Goal: Information Seeking & Learning: Learn about a topic

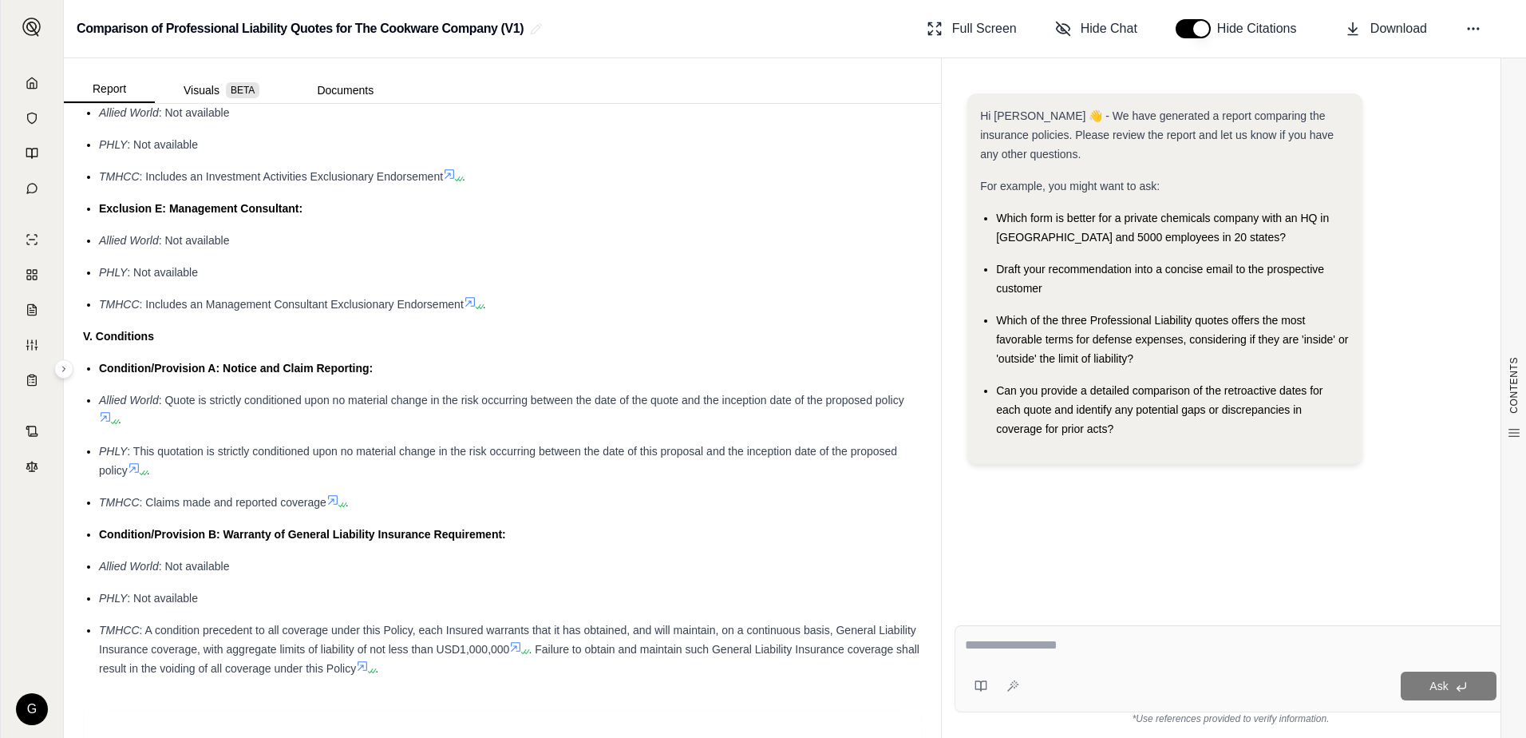
scroll to position [3193, 0]
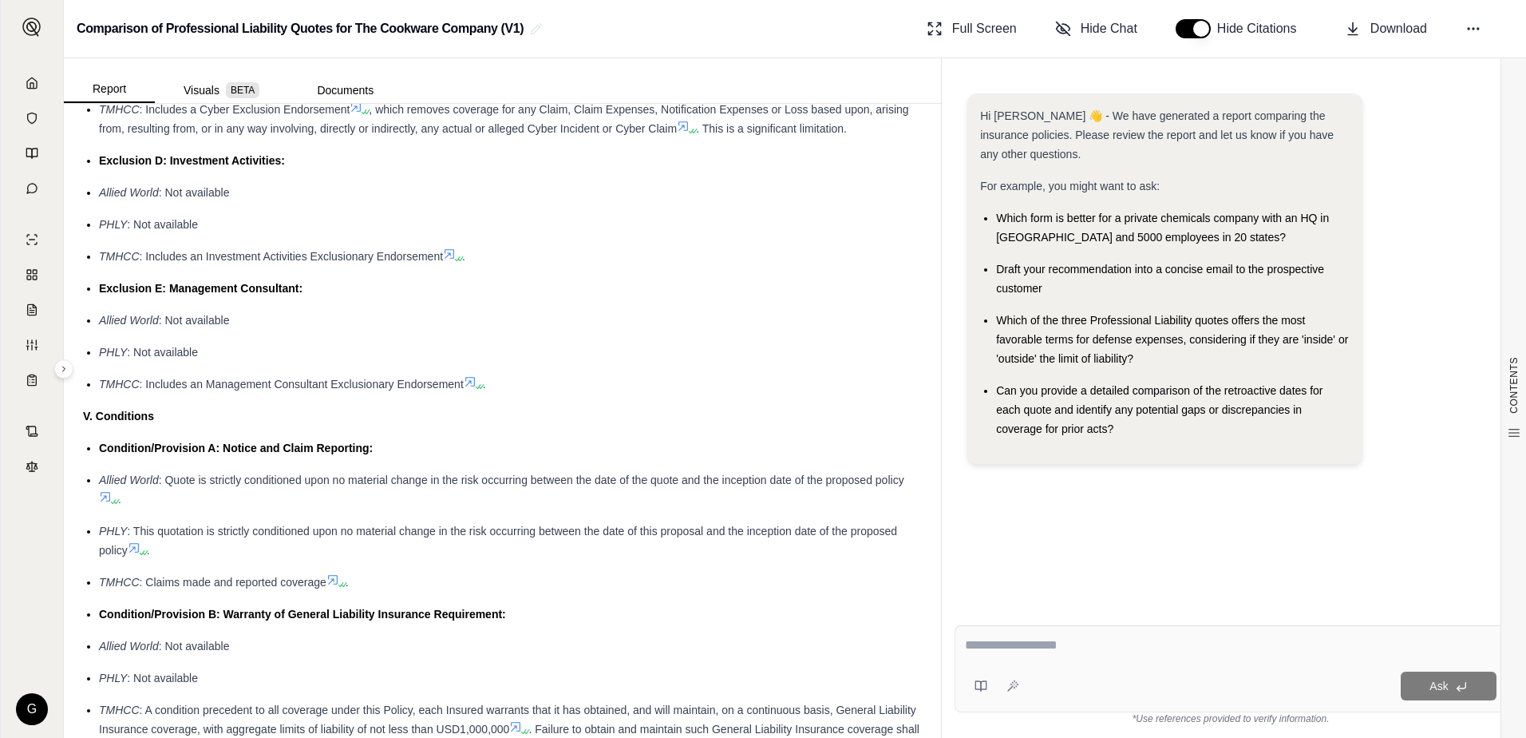
click at [31, 85] on icon at bounding box center [32, 83] width 13 height 13
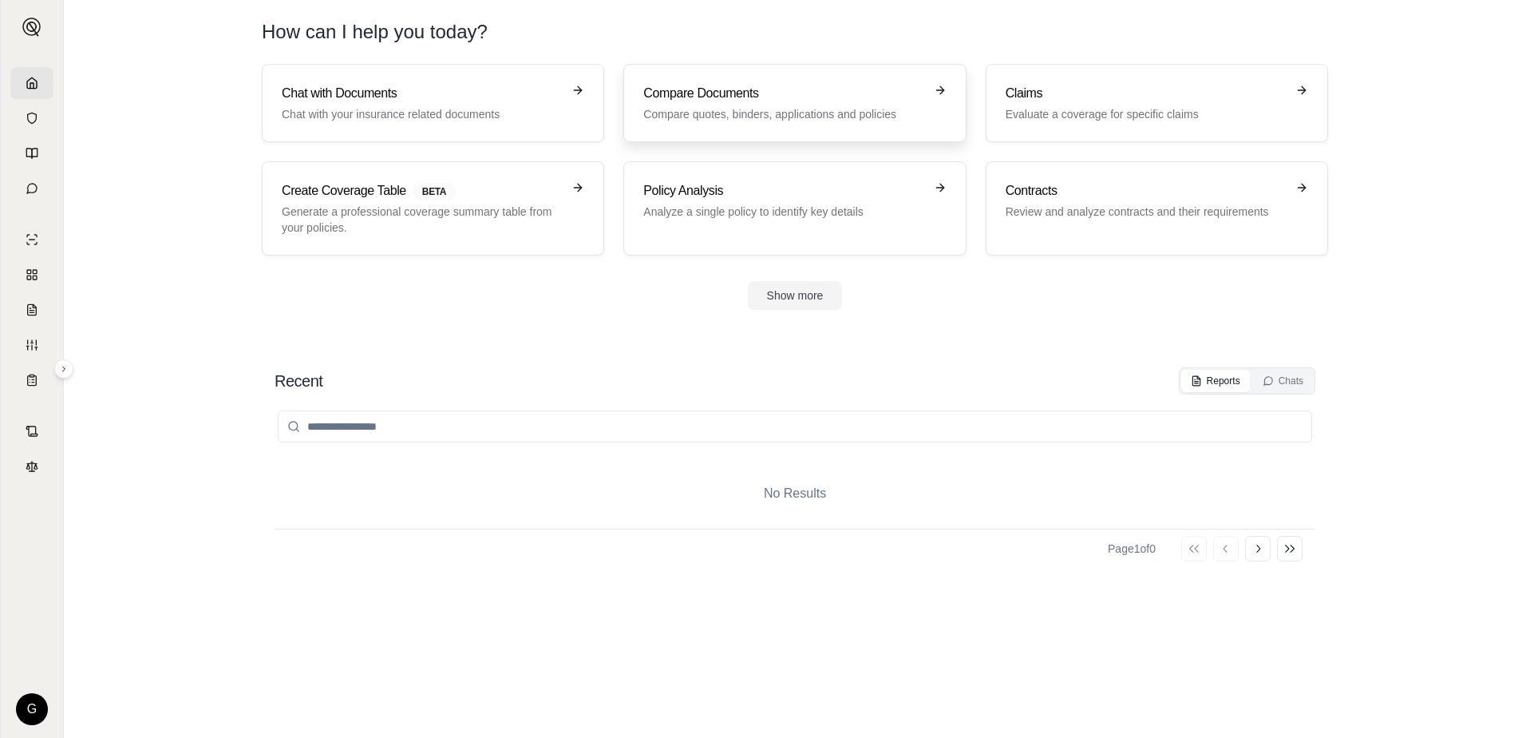
click at [830, 97] on h3 "Compare Documents" at bounding box center [783, 93] width 280 height 19
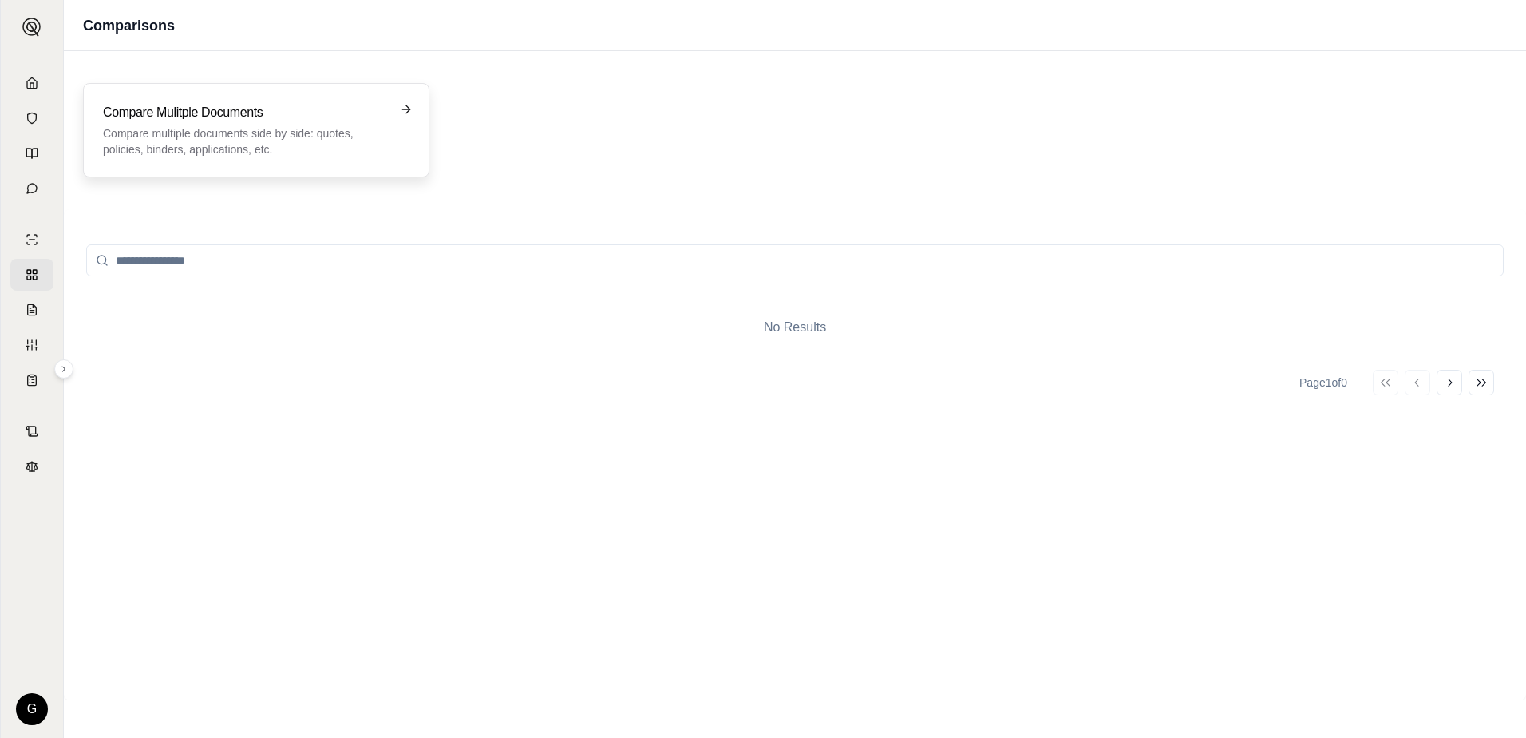
click at [355, 136] on p "Compare multiple documents side by side: quotes, policies, binders, application…" at bounding box center [245, 141] width 284 height 32
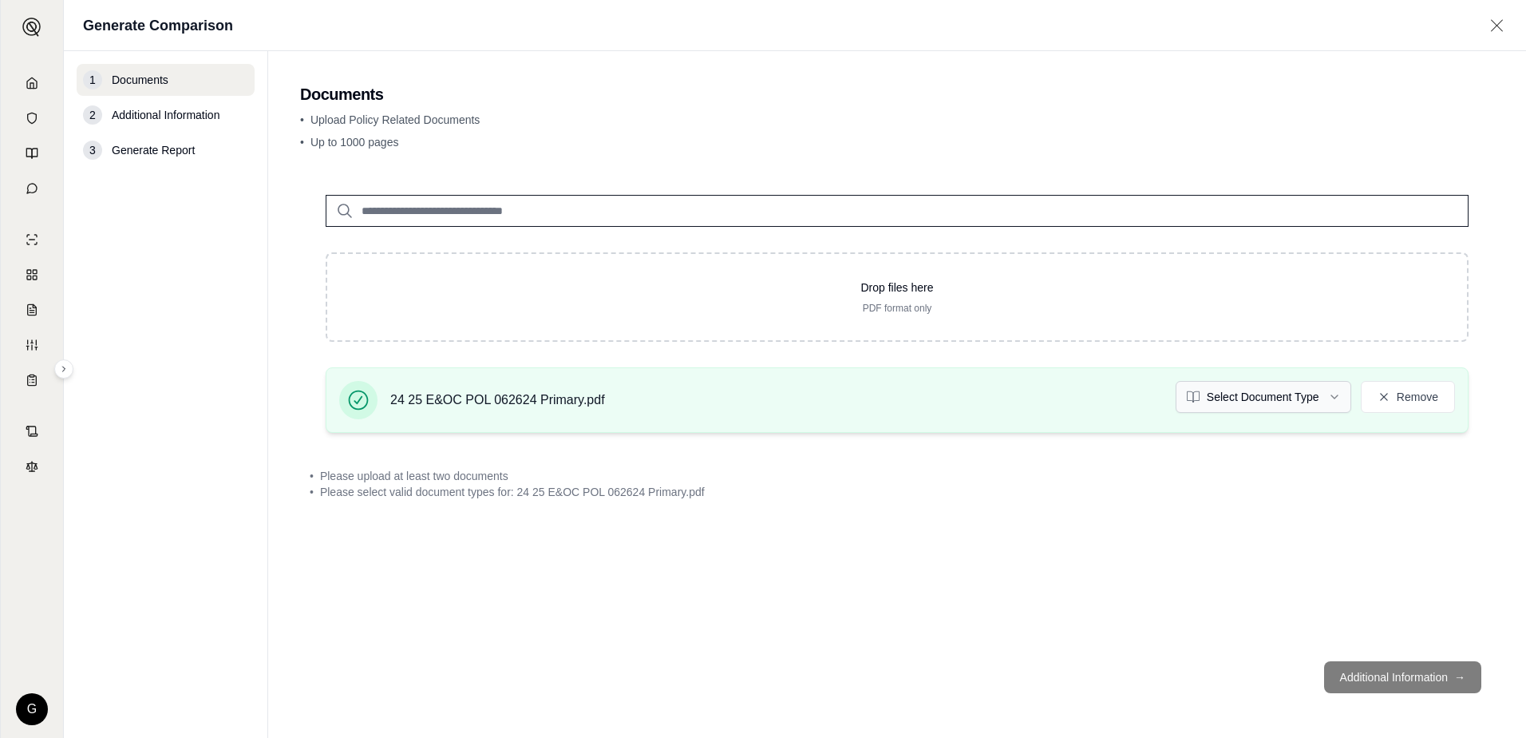
click at [1332, 395] on html "G Generate Comparison 1 Documents 2 Additional Information 3 Generate Report Do…" at bounding box center [763, 369] width 1526 height 738
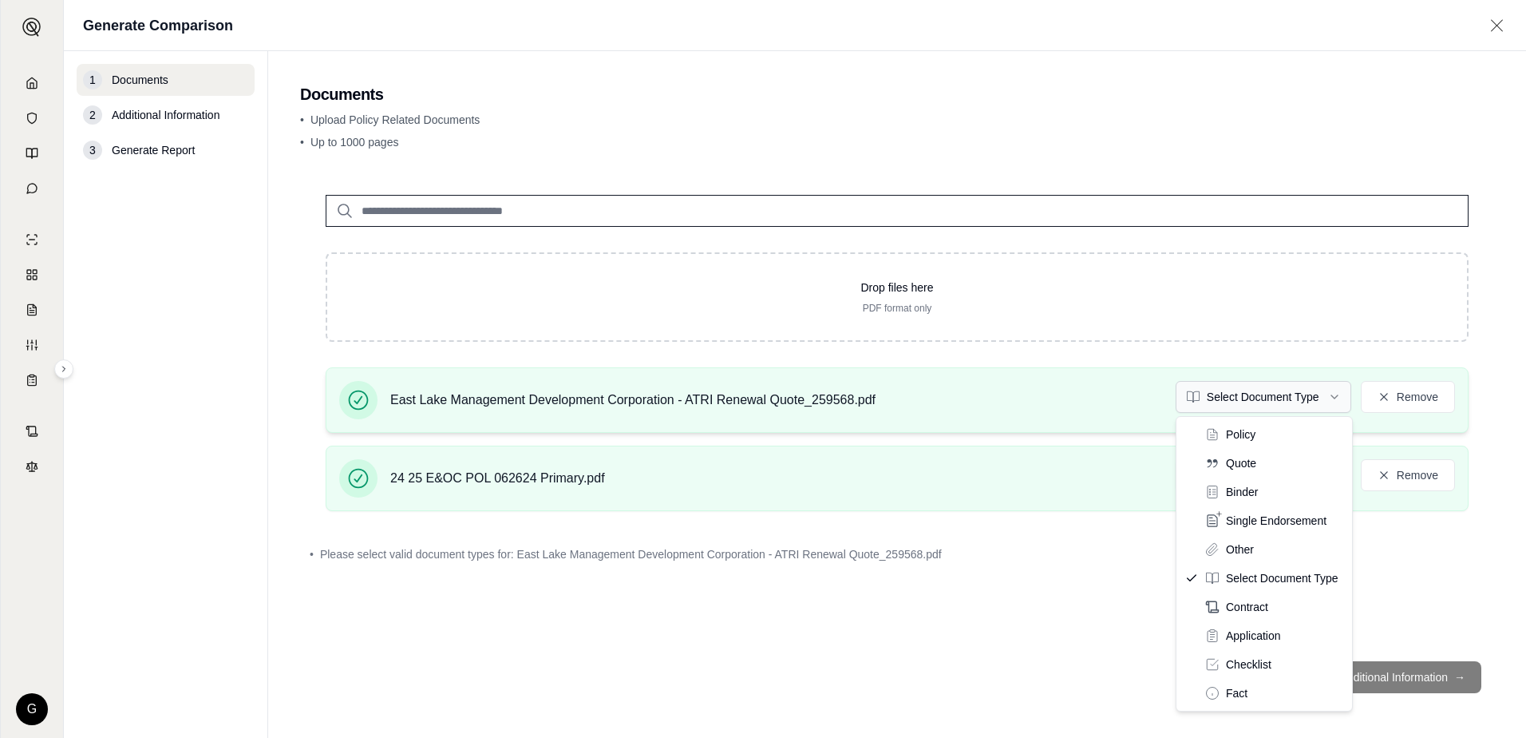
click at [1336, 398] on html "G Generate Comparison 1 Documents 2 Additional Information 3 Generate Report Do…" at bounding box center [763, 369] width 1526 height 738
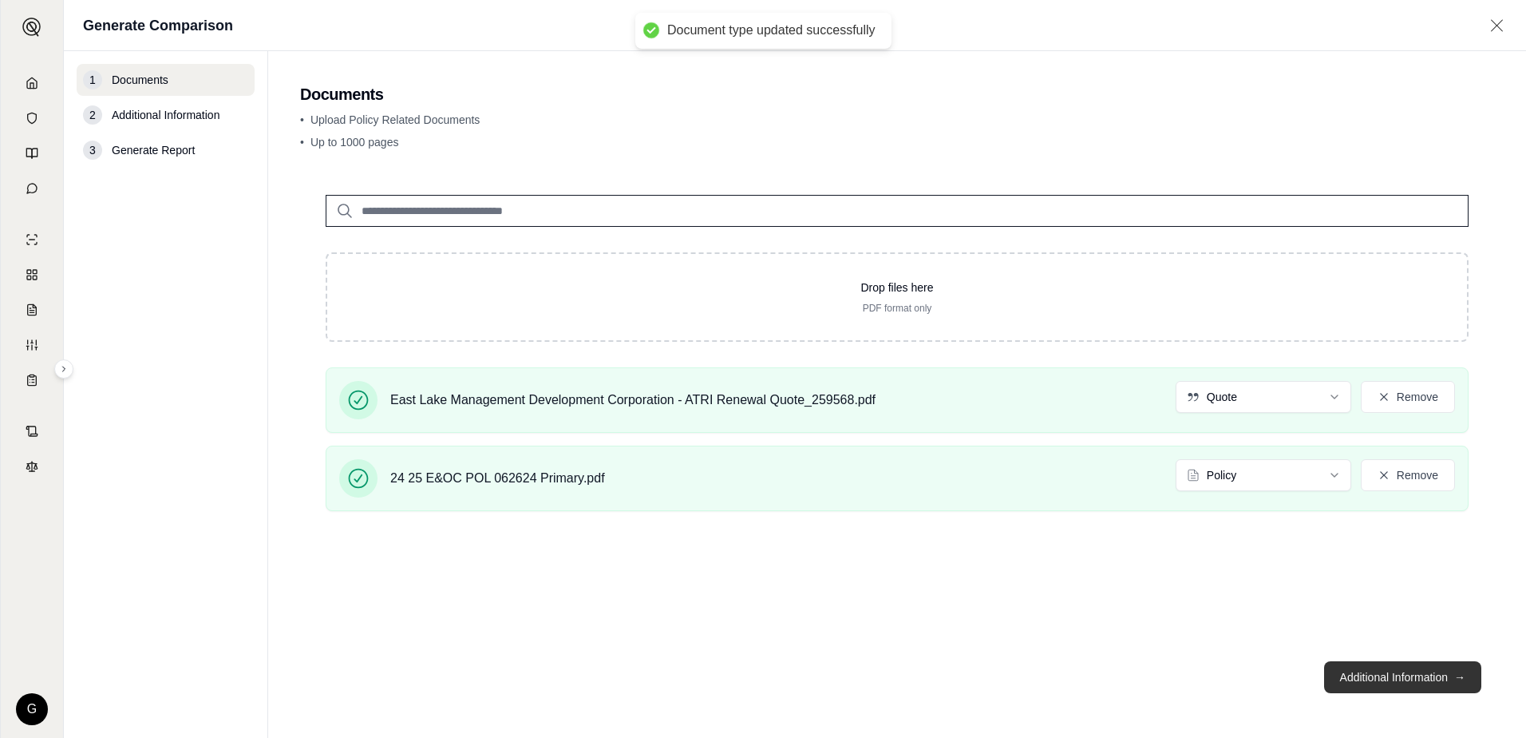
click at [1401, 676] on button "Additional Information →" at bounding box center [1402, 677] width 157 height 32
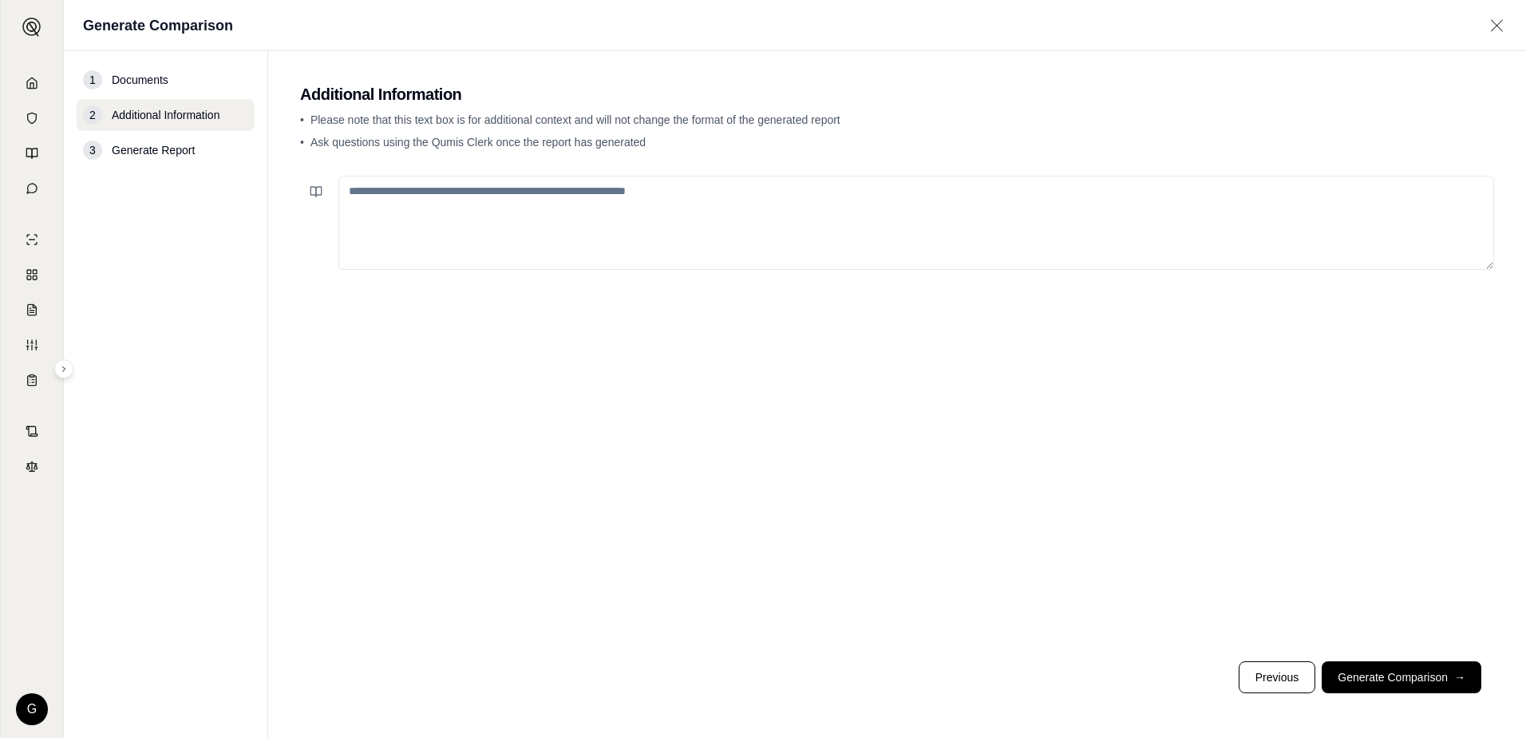
click at [620, 204] on textarea at bounding box center [917, 223] width 1156 height 94
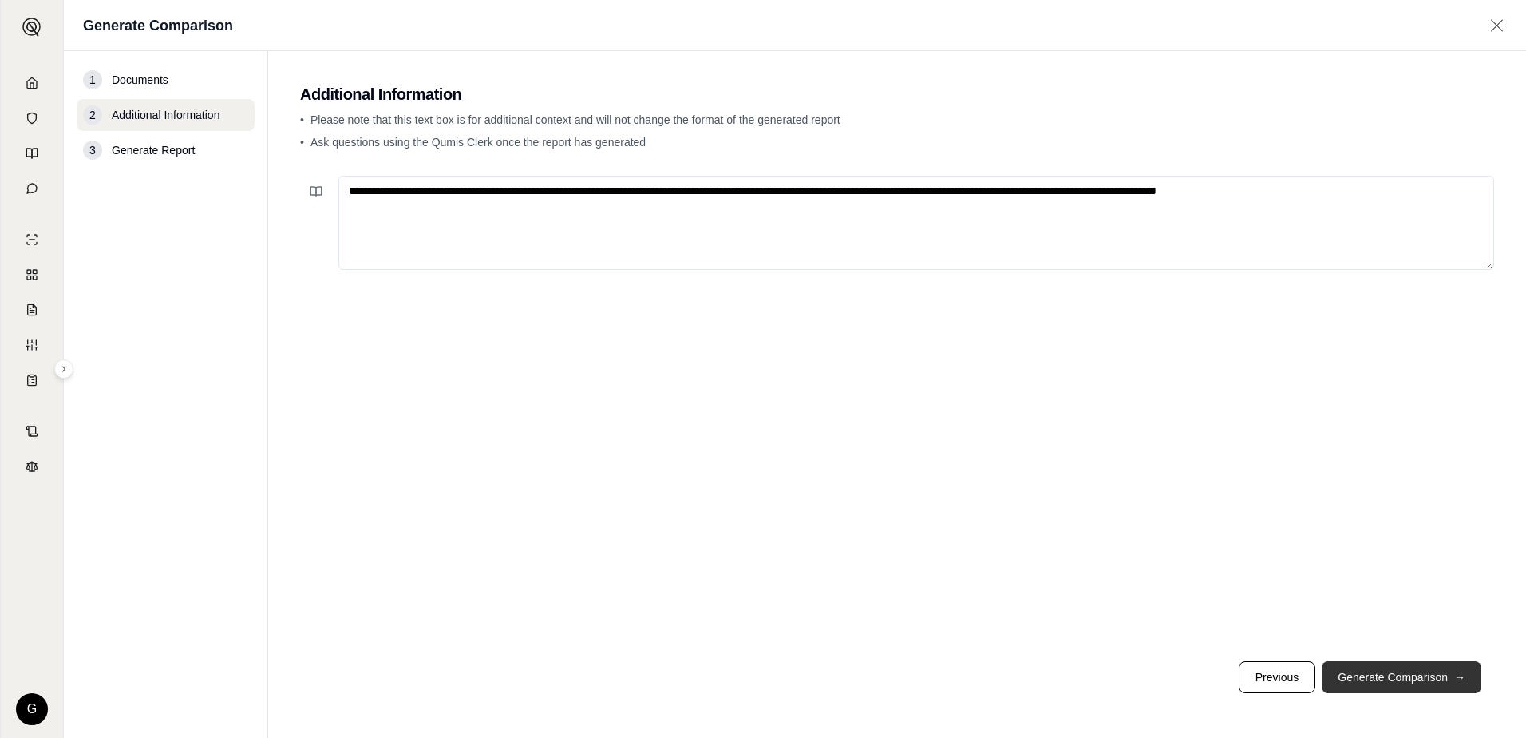
type textarea "**********"
click at [1390, 675] on button "Generate Comparison →" at bounding box center [1402, 677] width 160 height 32
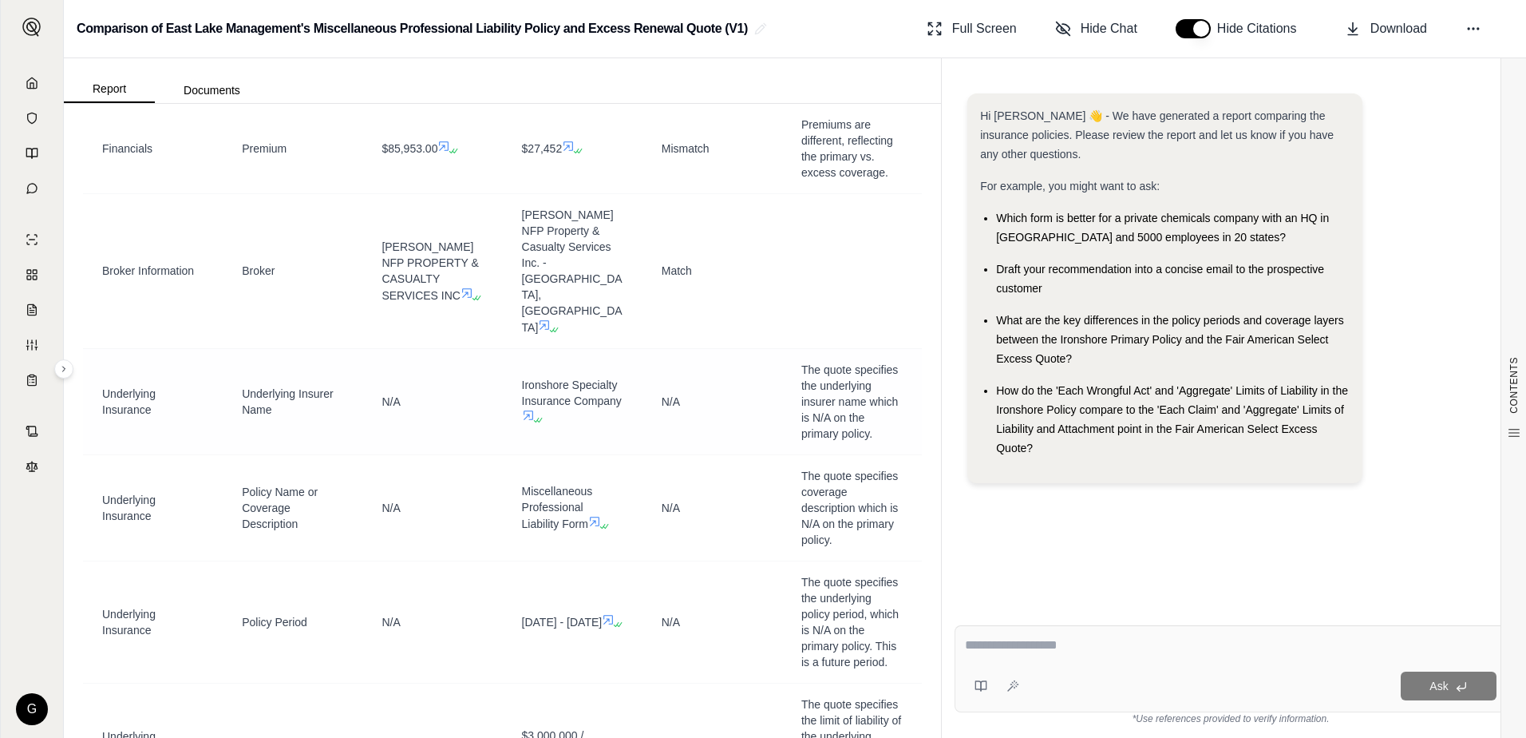
scroll to position [10800, 0]
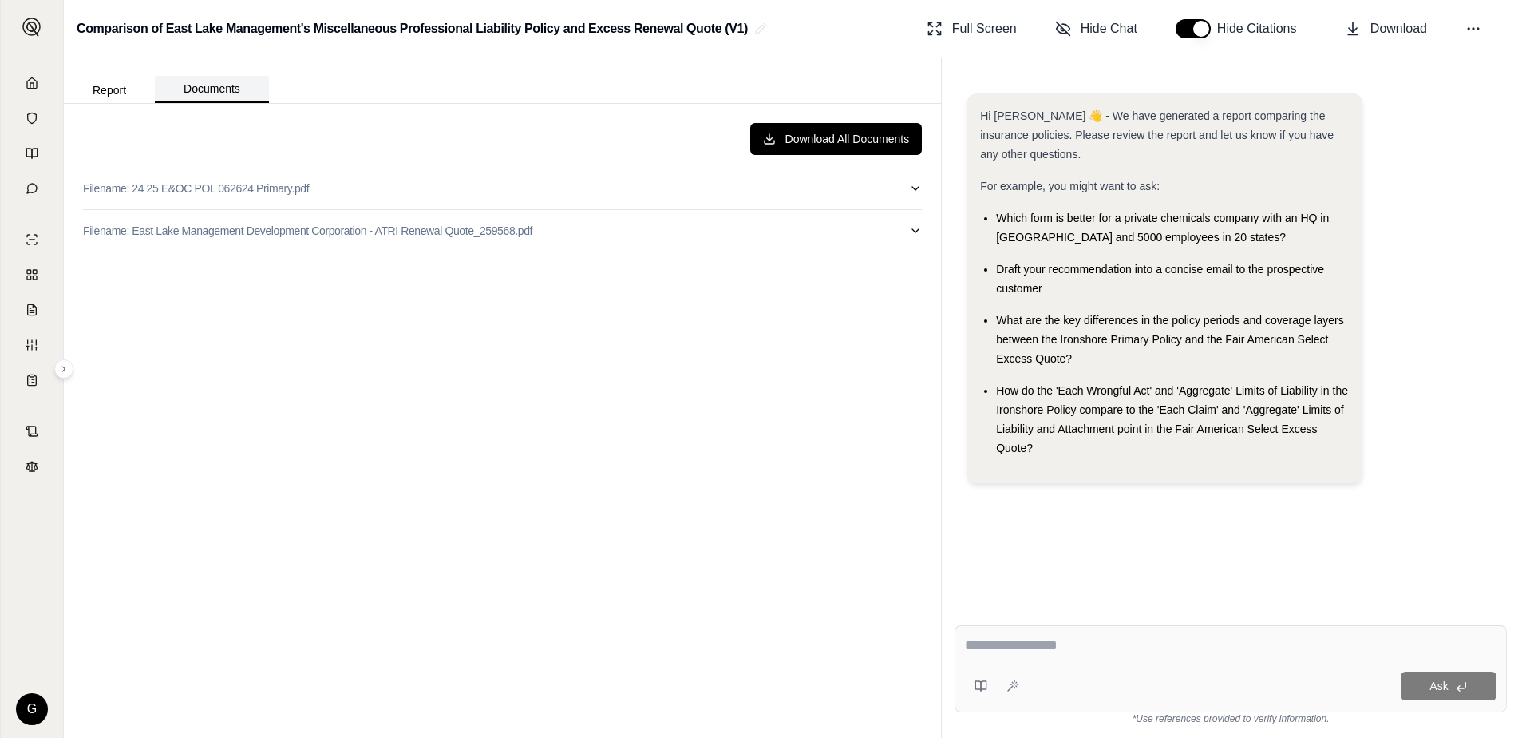
click at [189, 95] on button "Documents" at bounding box center [212, 89] width 114 height 27
click at [258, 189] on p "Filename: 24 25 E&OC POL 062624 Primary.pdf" at bounding box center [196, 188] width 226 height 16
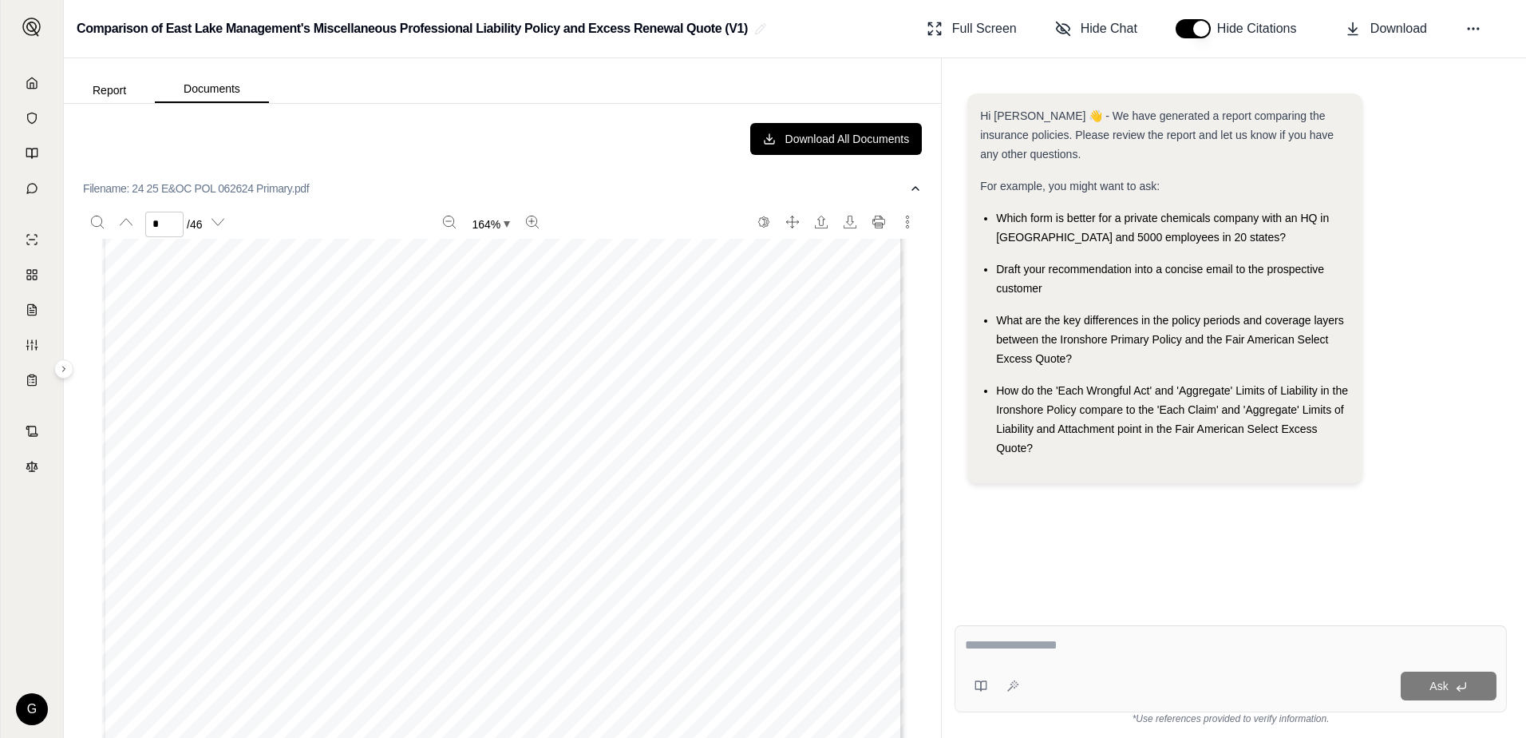
scroll to position [1677, 0]
type input "*"
click at [163, 85] on button "Documents" at bounding box center [212, 89] width 114 height 27
click at [123, 90] on button "Report" at bounding box center [109, 90] width 91 height 26
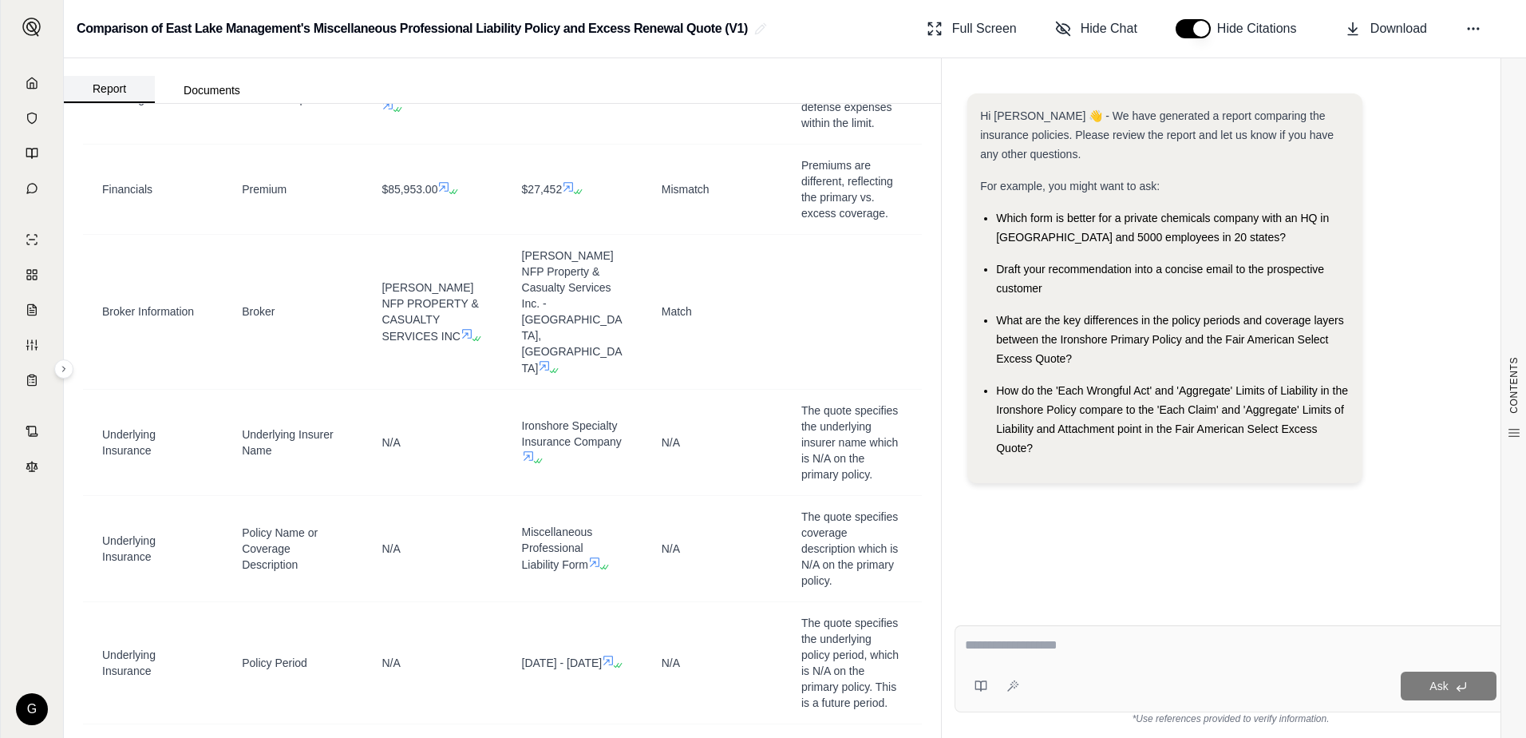
scroll to position [0, 0]
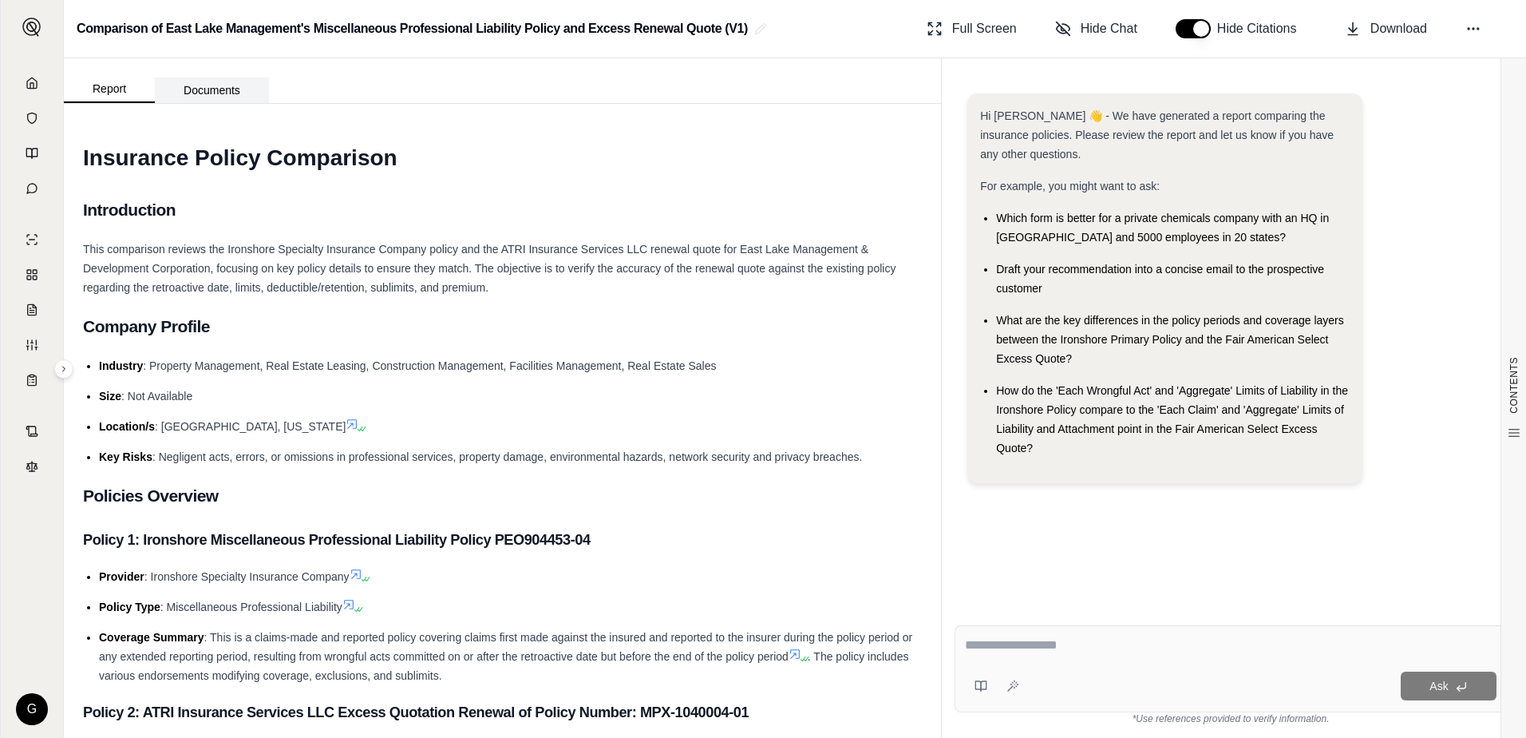
click at [183, 90] on button "Documents" at bounding box center [212, 90] width 114 height 26
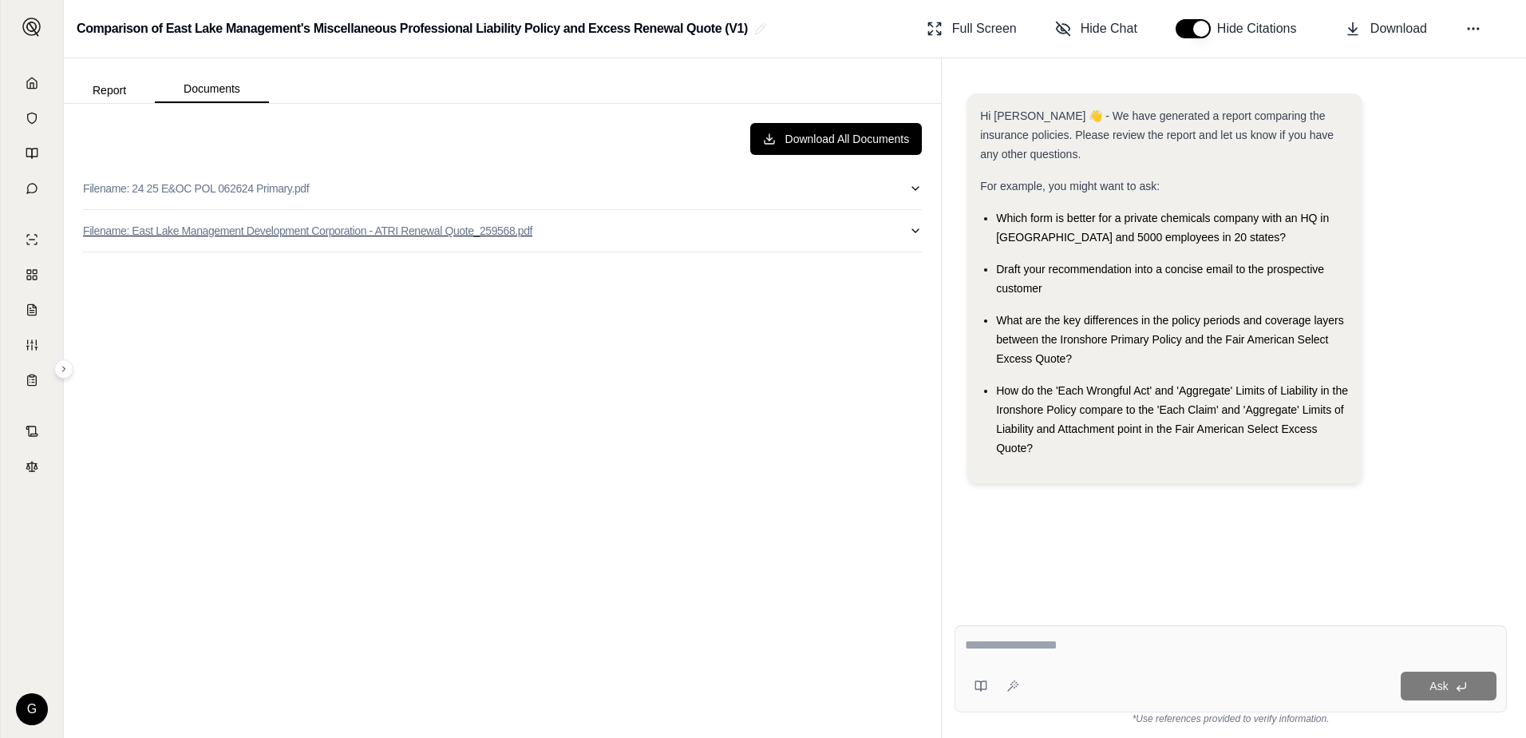
click at [226, 230] on p "Filename: East Lake Management Development Corporation - ATRI Renewal Quote_259…" at bounding box center [307, 231] width 449 height 16
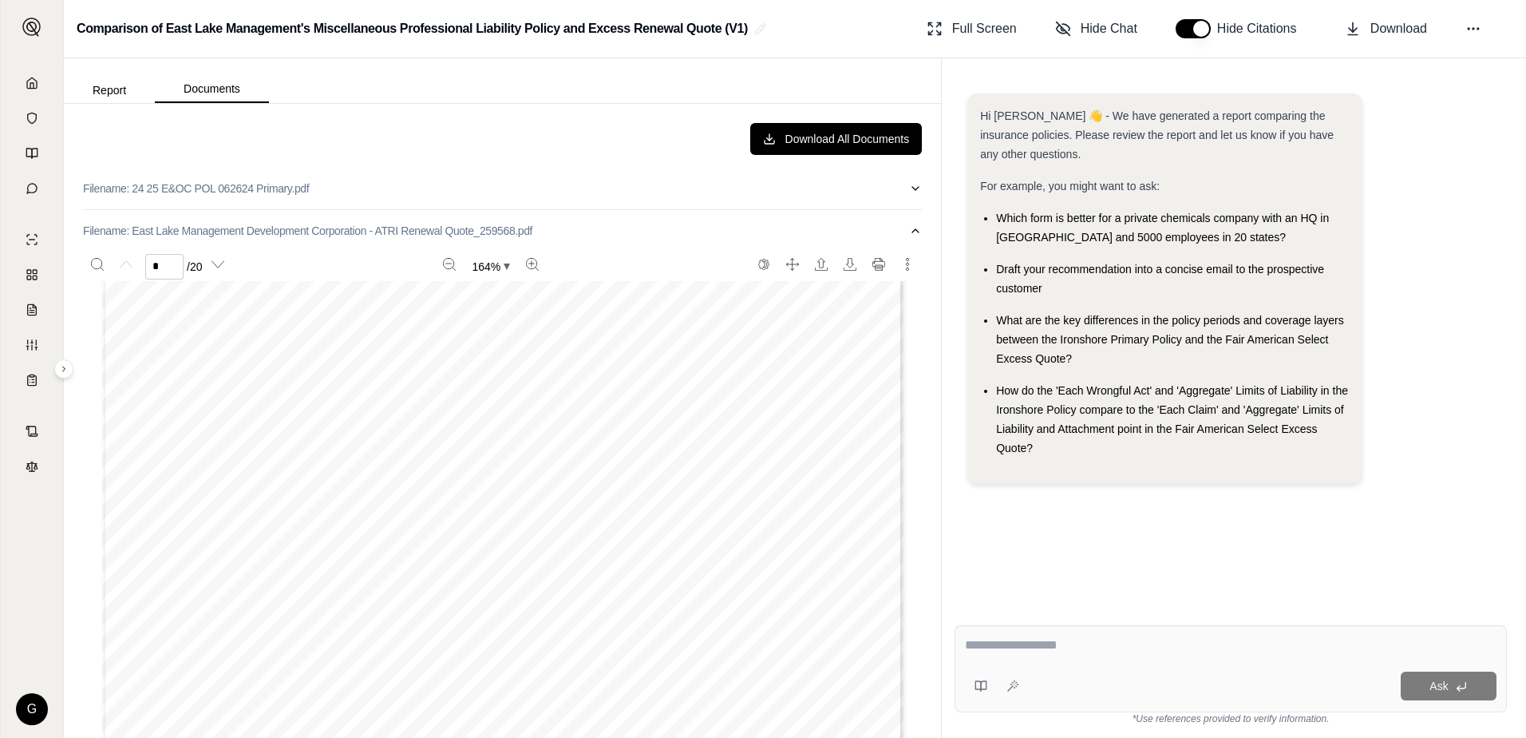
scroll to position [399, 0]
click at [32, 81] on icon at bounding box center [32, 83] width 13 height 13
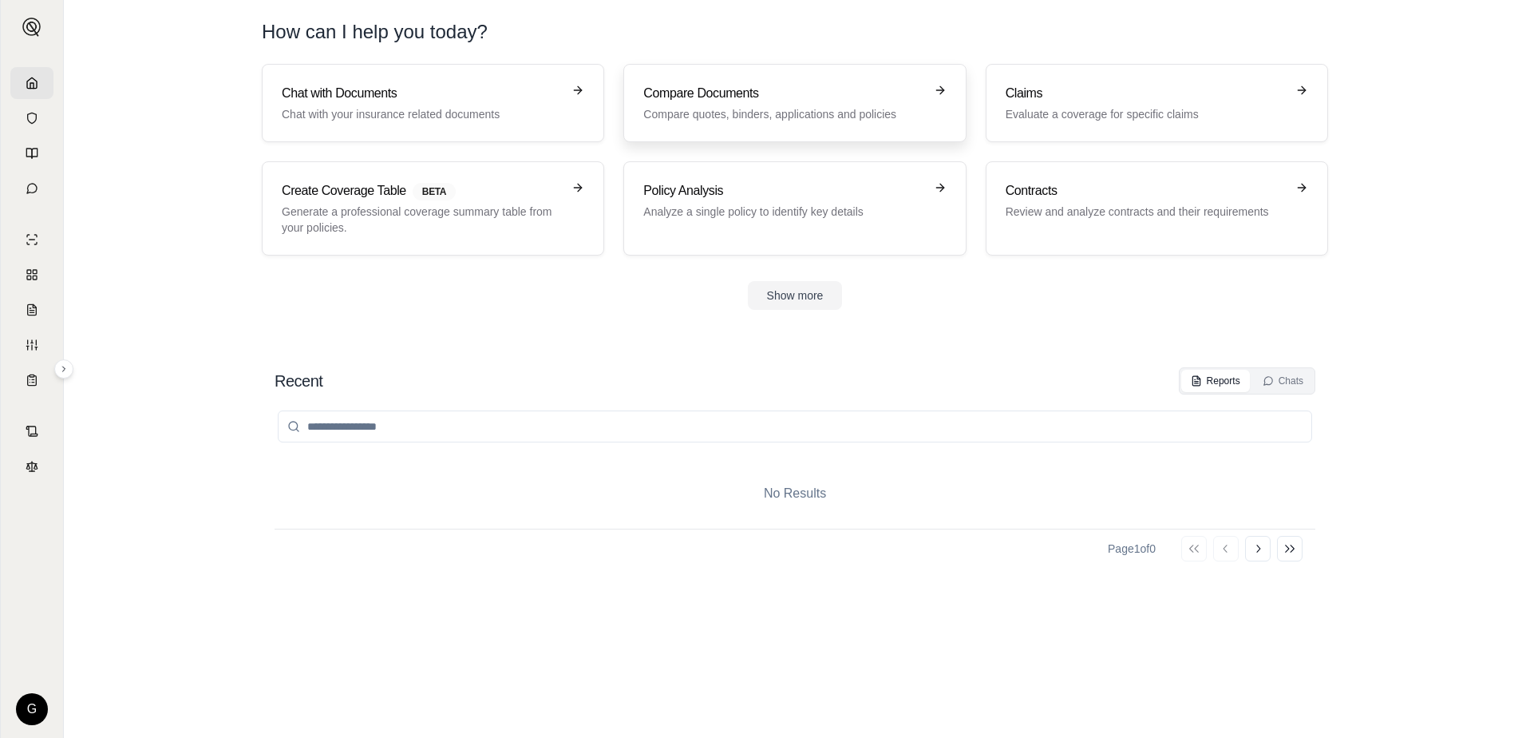
click at [781, 99] on h3 "Compare Documents" at bounding box center [783, 93] width 280 height 19
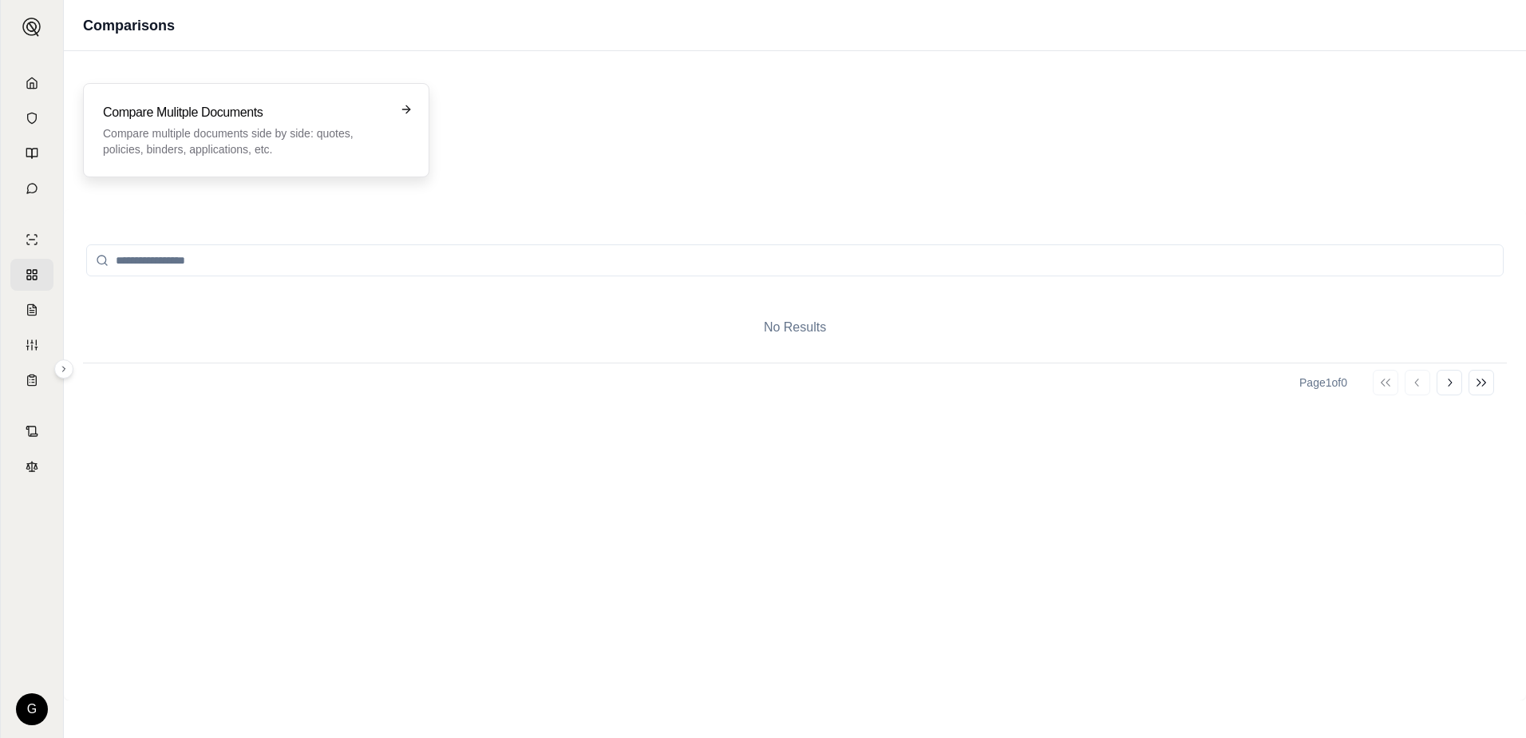
click at [209, 123] on div "Compare Mulitple Documents Compare multiple documents side by side: quotes, pol…" at bounding box center [245, 130] width 284 height 54
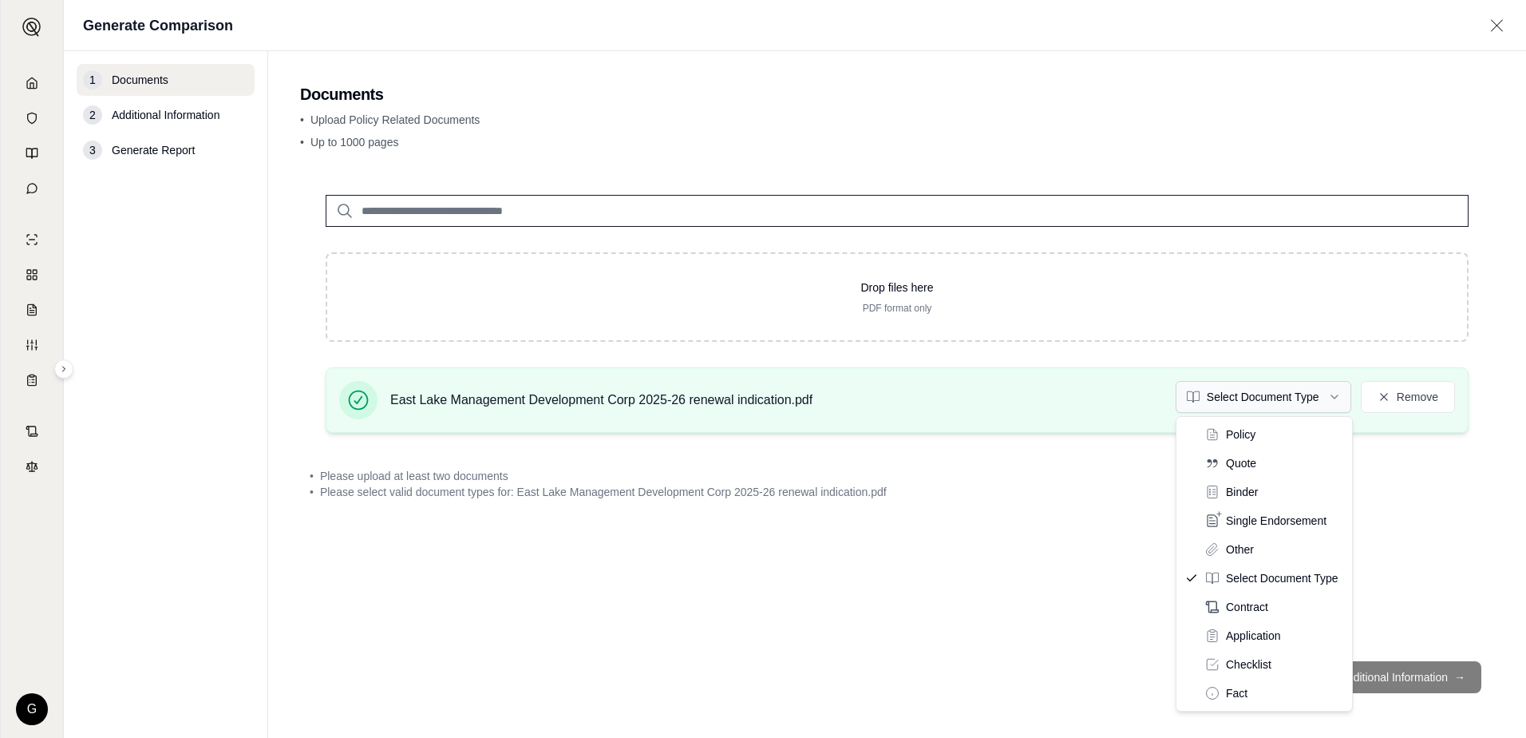
click at [1334, 400] on html "G Generate Comparison 1 Documents 2 Additional Information 3 Generate Report Do…" at bounding box center [763, 369] width 1526 height 738
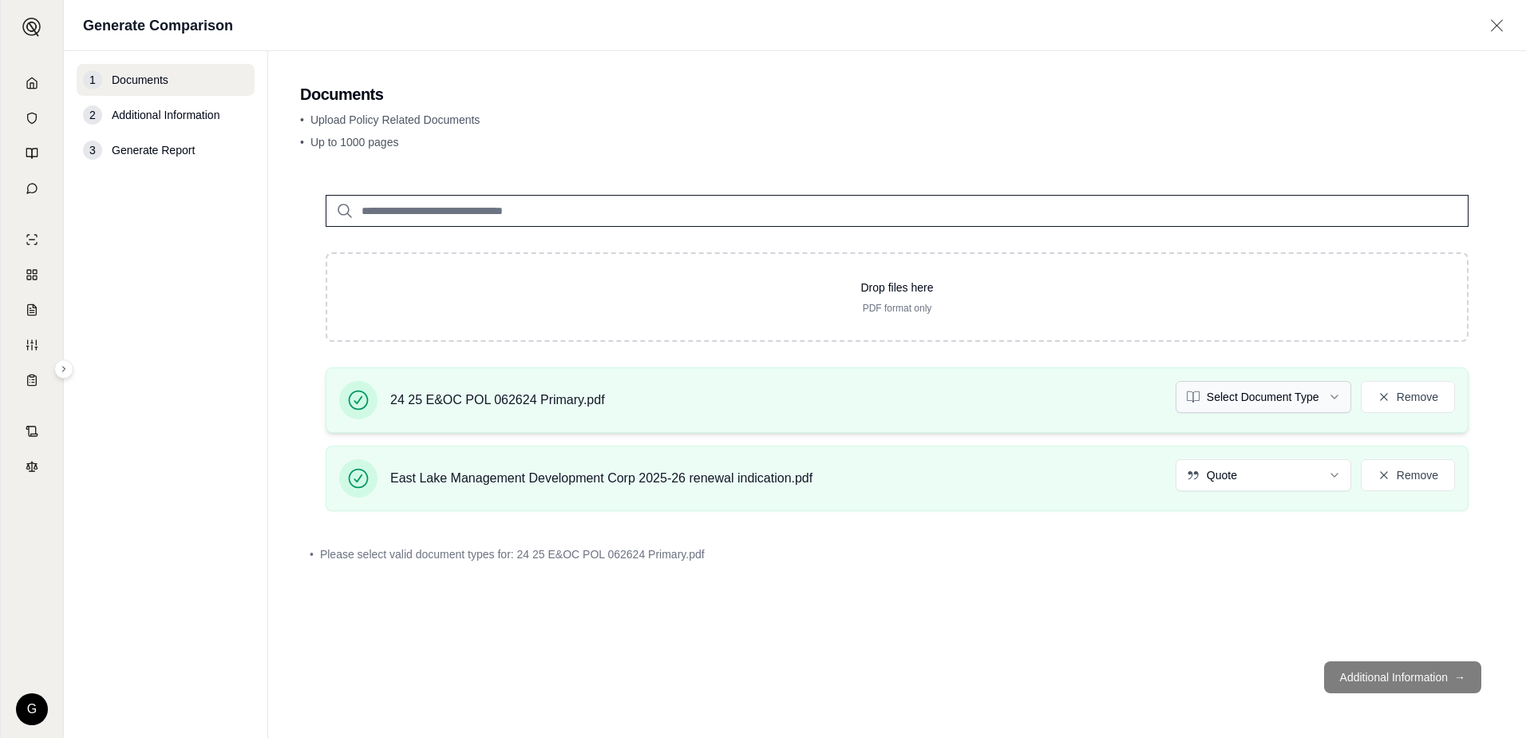
click at [1332, 396] on html "G Generate Comparison 1 Documents 2 Additional Information 3 Generate Report Do…" at bounding box center [763, 369] width 1526 height 738
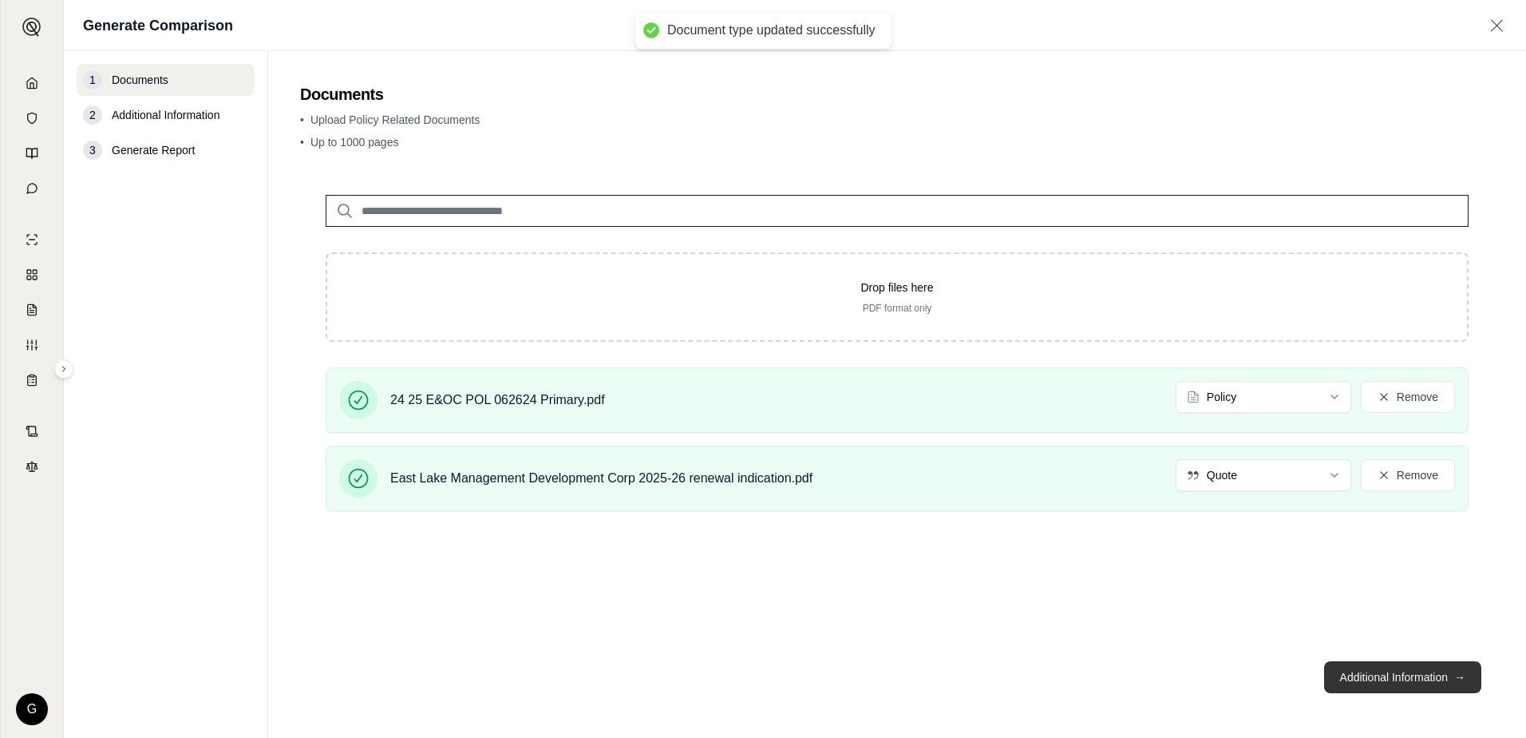
click at [1377, 677] on button "Additional Information →" at bounding box center [1402, 677] width 157 height 32
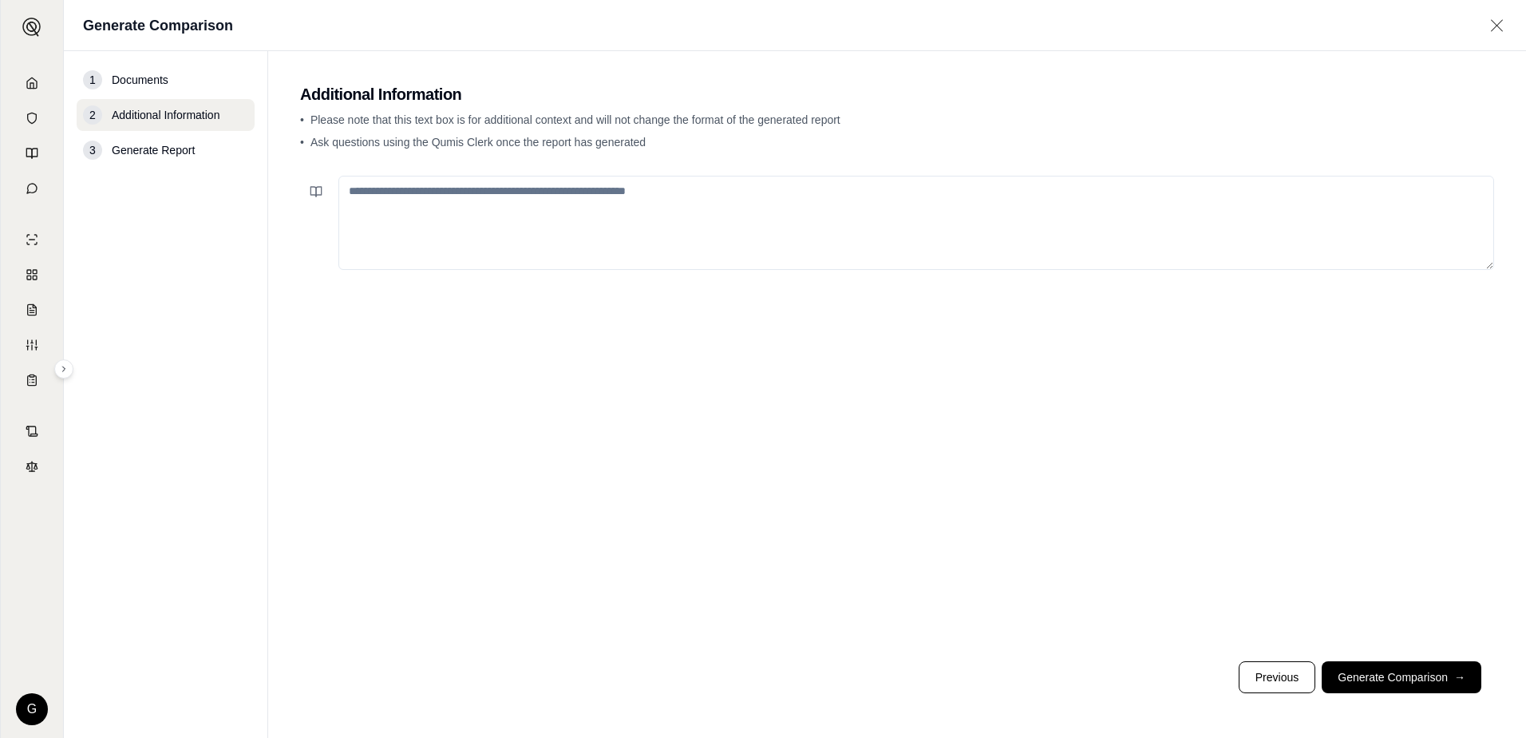
click at [484, 196] on textarea at bounding box center [917, 223] width 1156 height 94
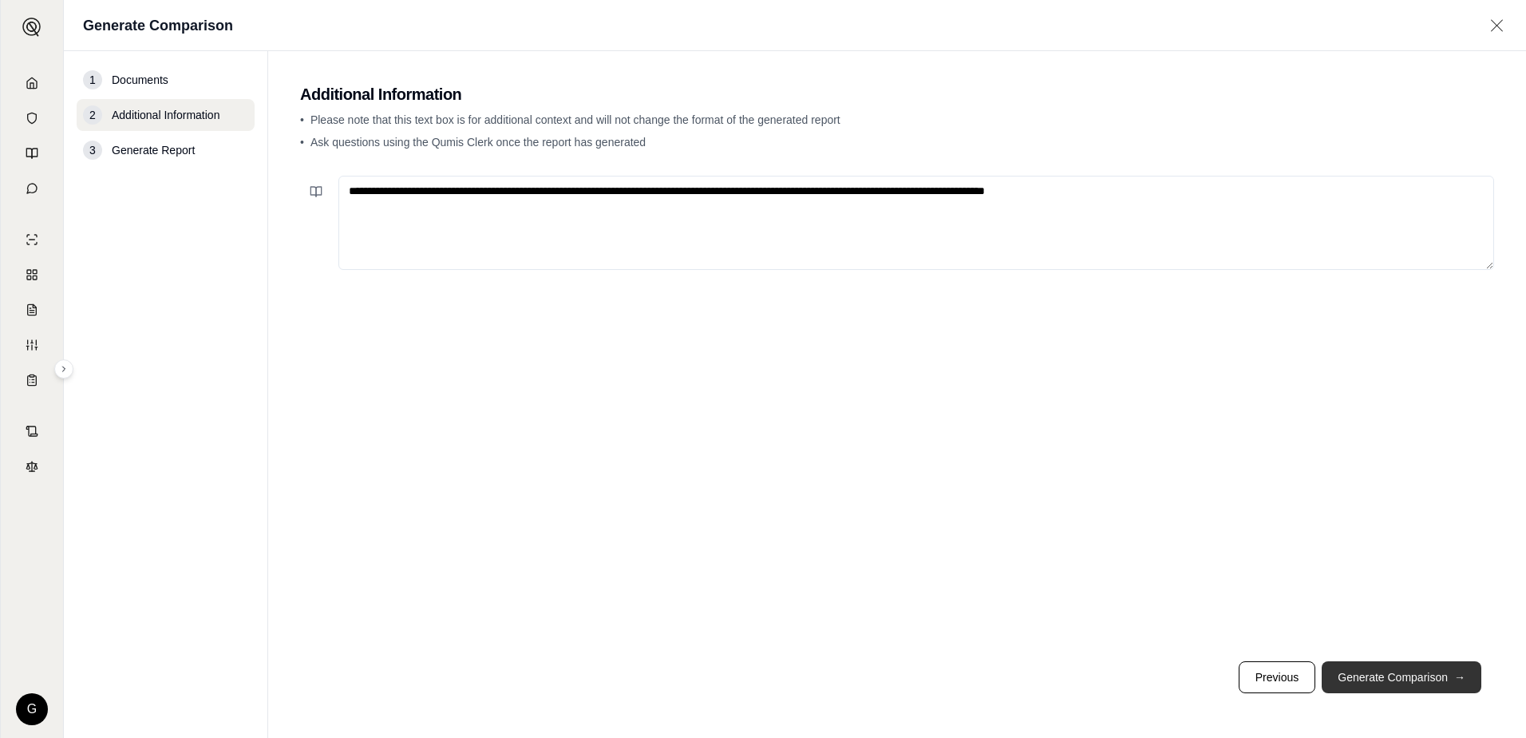
type textarea "**********"
click at [1420, 679] on button "Generate Comparison →" at bounding box center [1402, 677] width 160 height 32
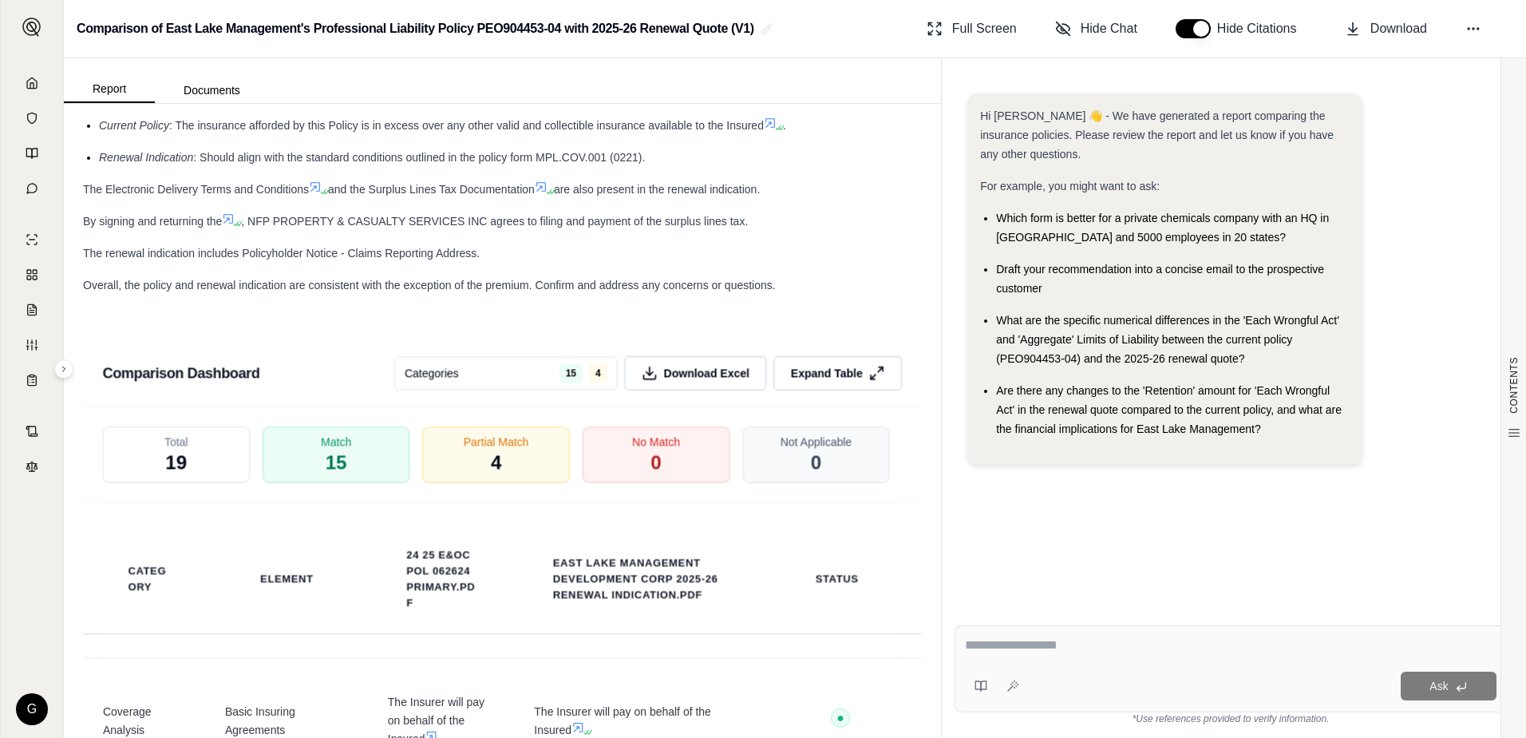
scroll to position [3034, 0]
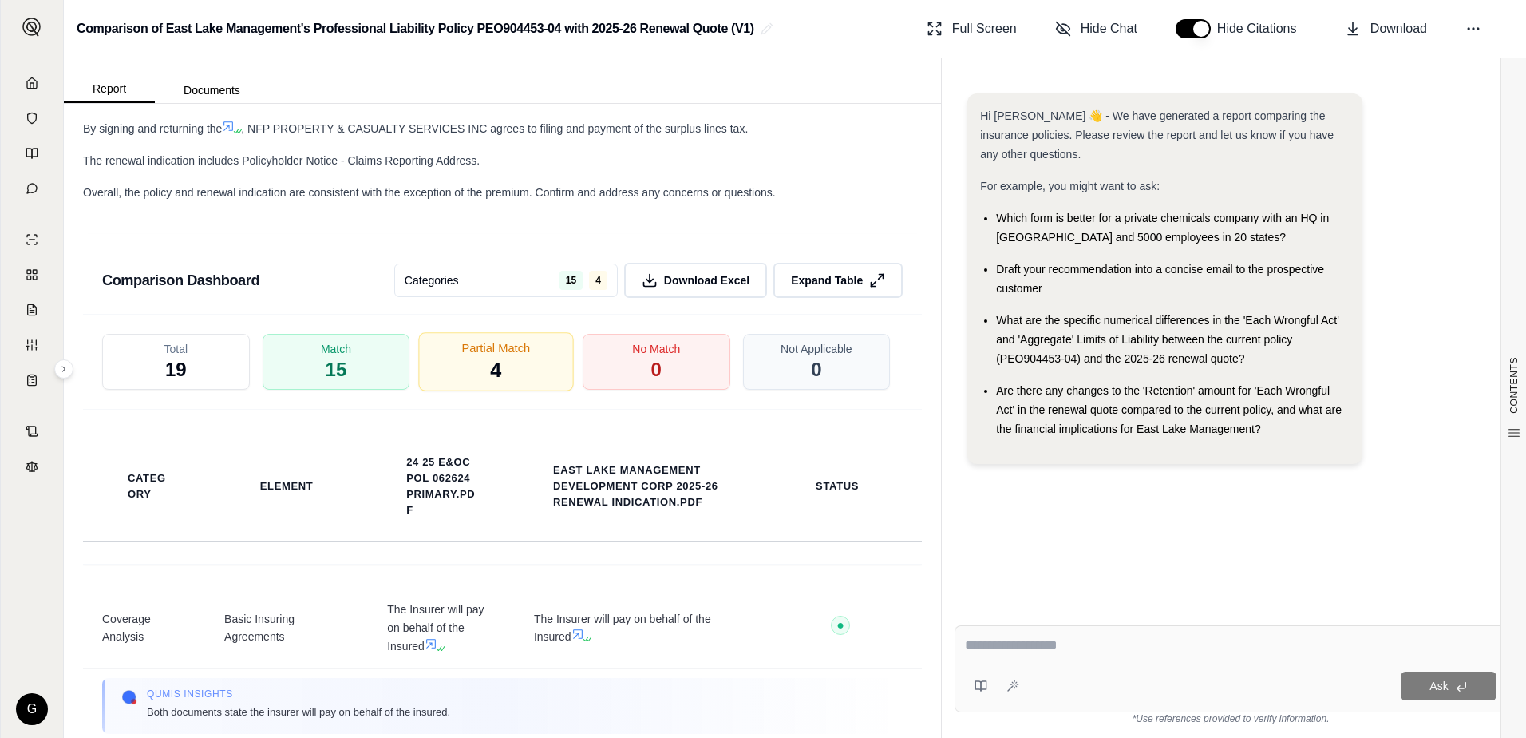
click at [491, 373] on span "4" at bounding box center [496, 370] width 11 height 27
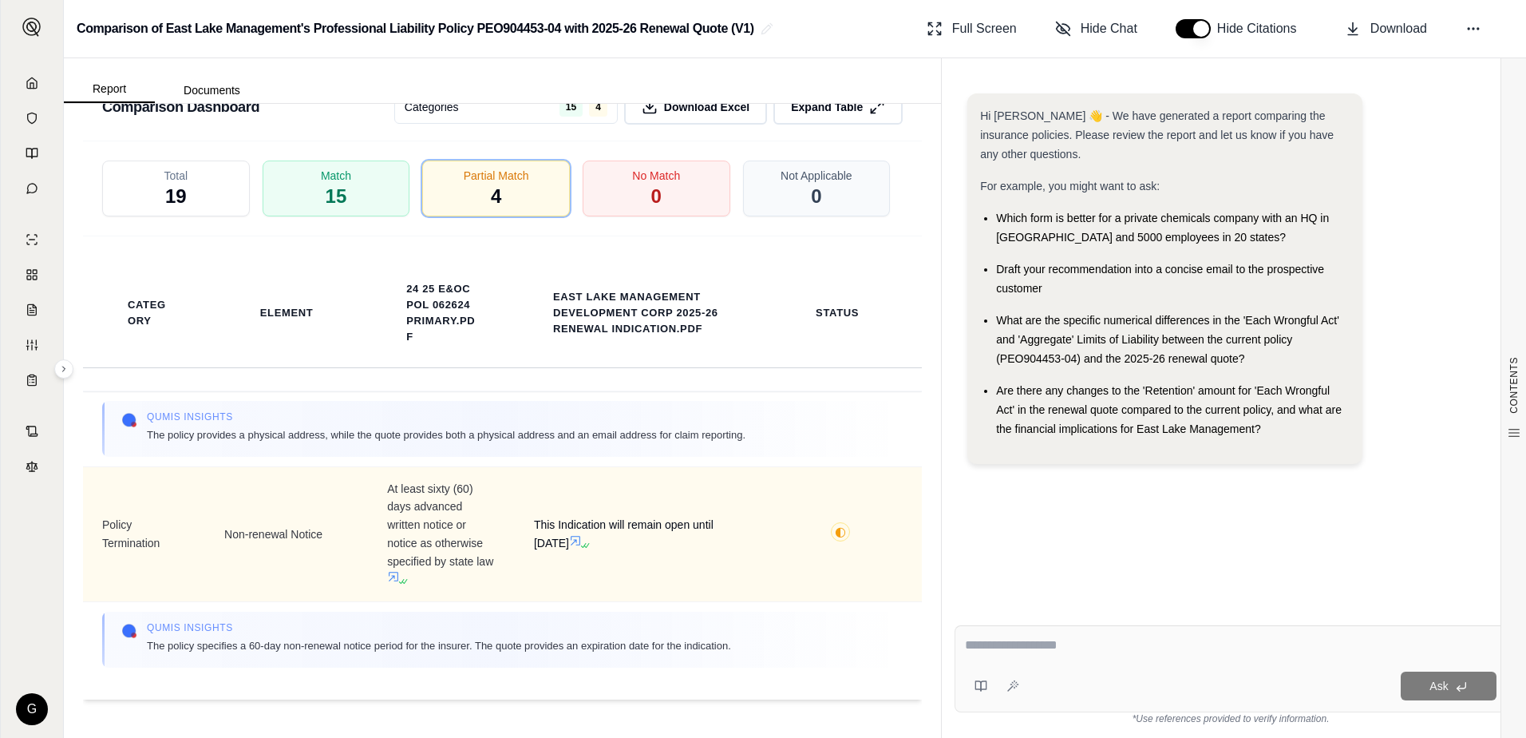
scroll to position [1484, 0]
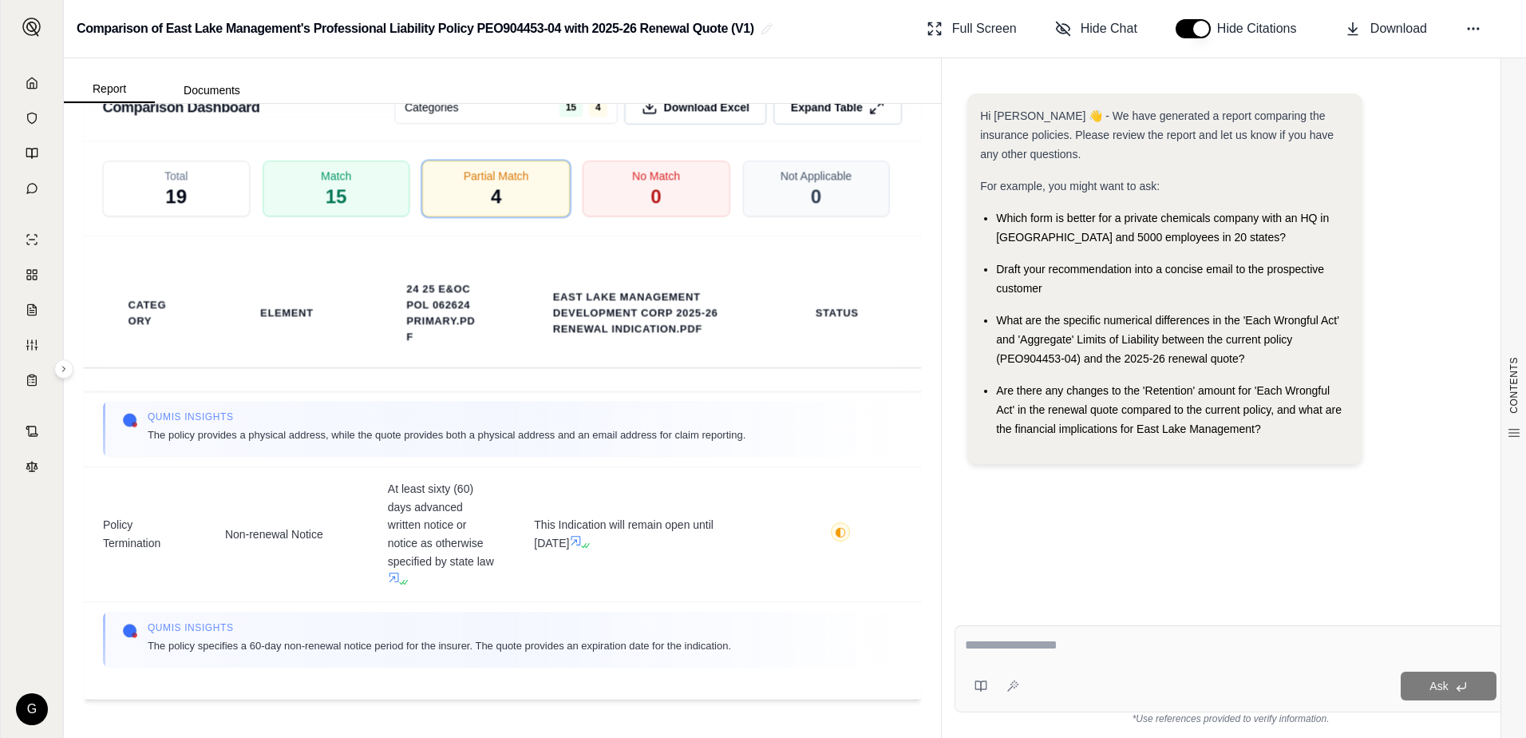
click at [981, 638] on textarea at bounding box center [1231, 645] width 532 height 19
type textarea "**********"
click at [1431, 683] on span "Ask" at bounding box center [1439, 685] width 18 height 13
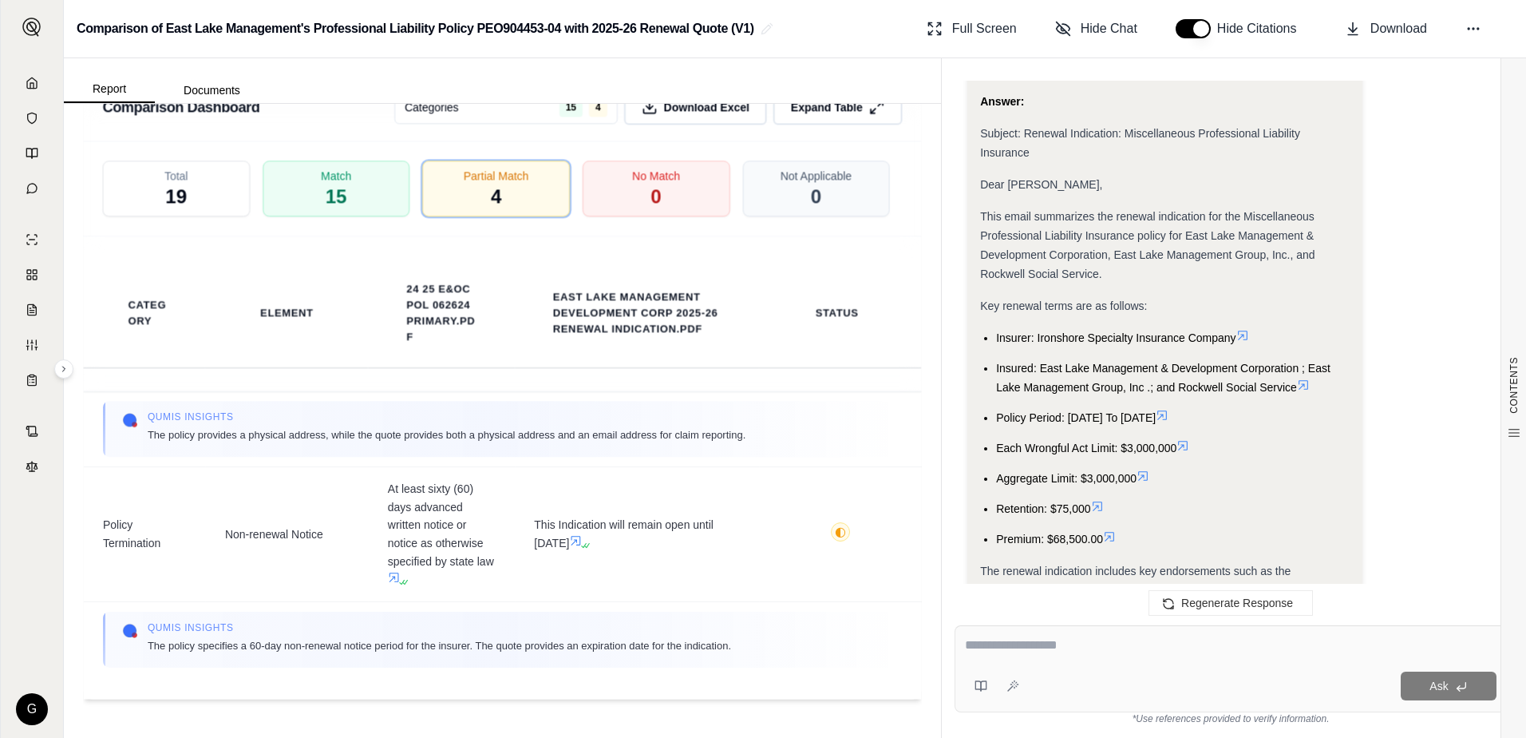
scroll to position [2192, 0]
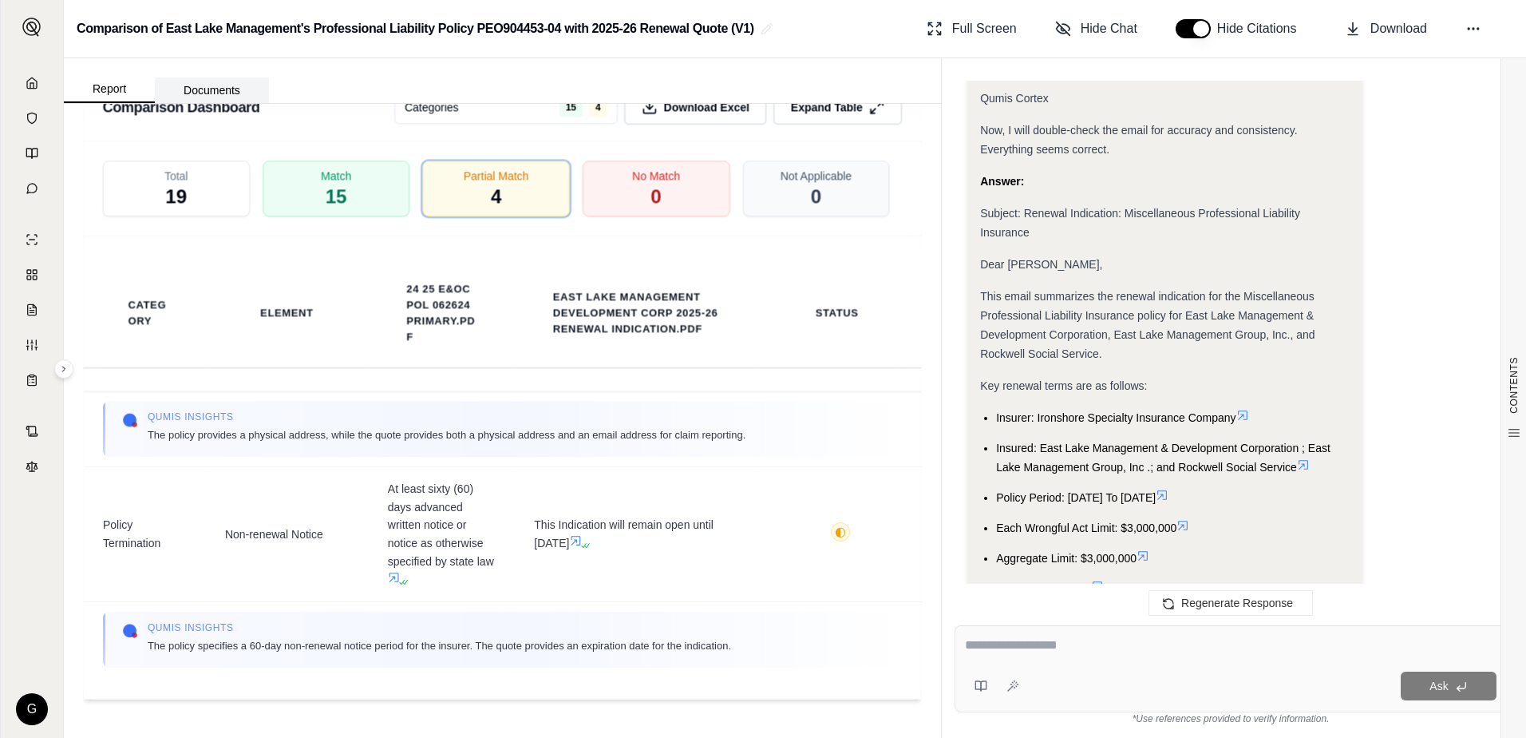
click at [208, 85] on button "Documents" at bounding box center [212, 90] width 114 height 26
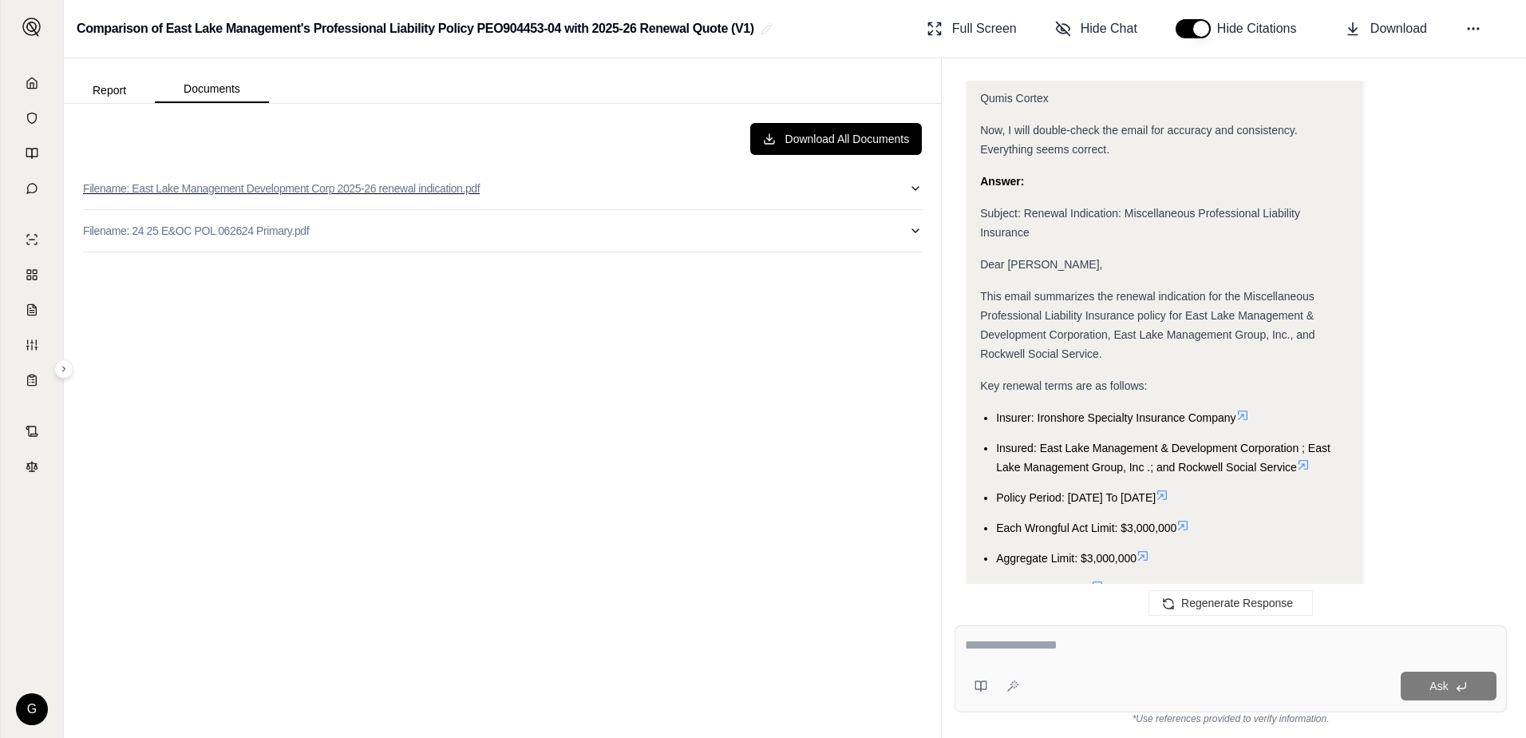
click at [162, 189] on p "Filename: East Lake Management Development Corp 2025-26 renewal indication.pdf" at bounding box center [281, 188] width 397 height 16
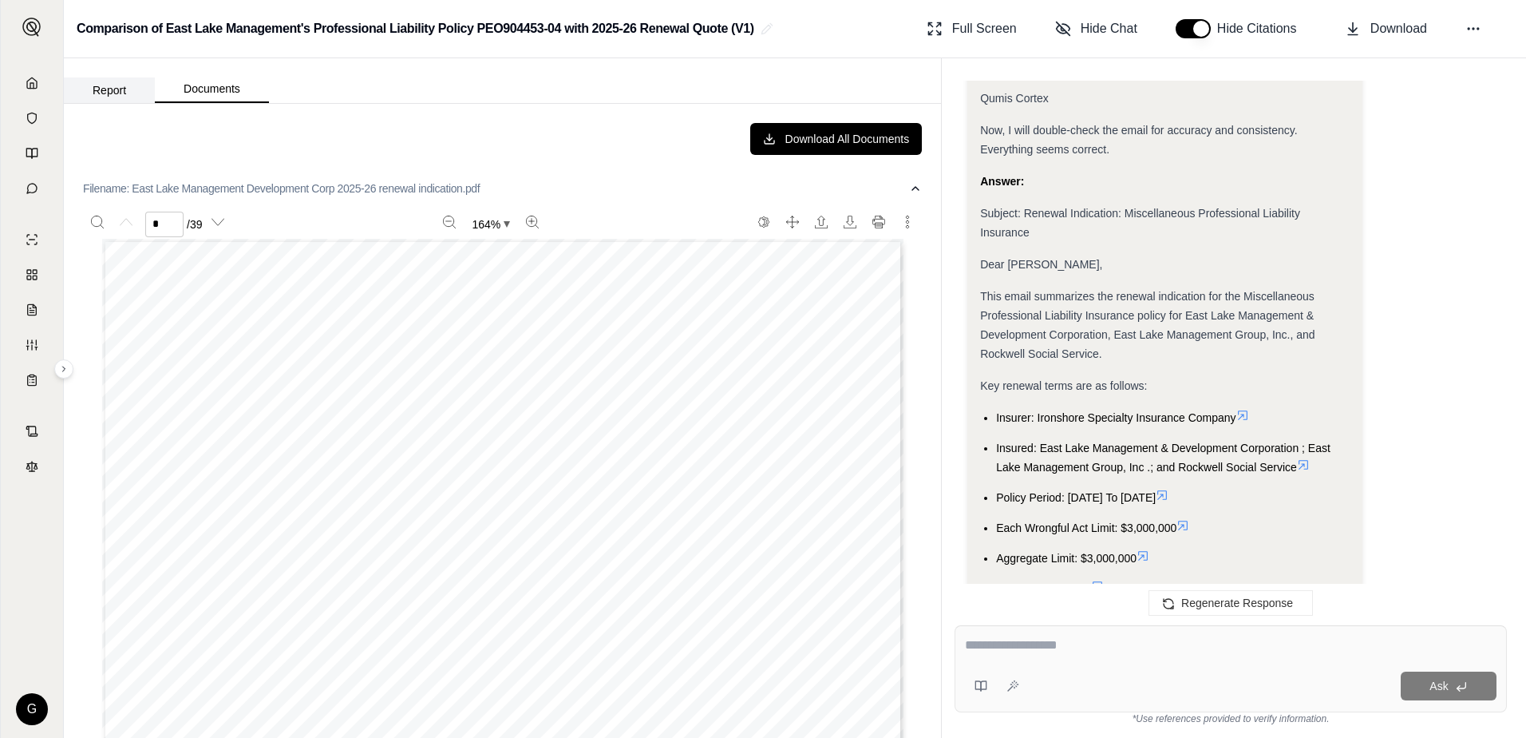
click at [125, 89] on button "Report" at bounding box center [109, 90] width 91 height 26
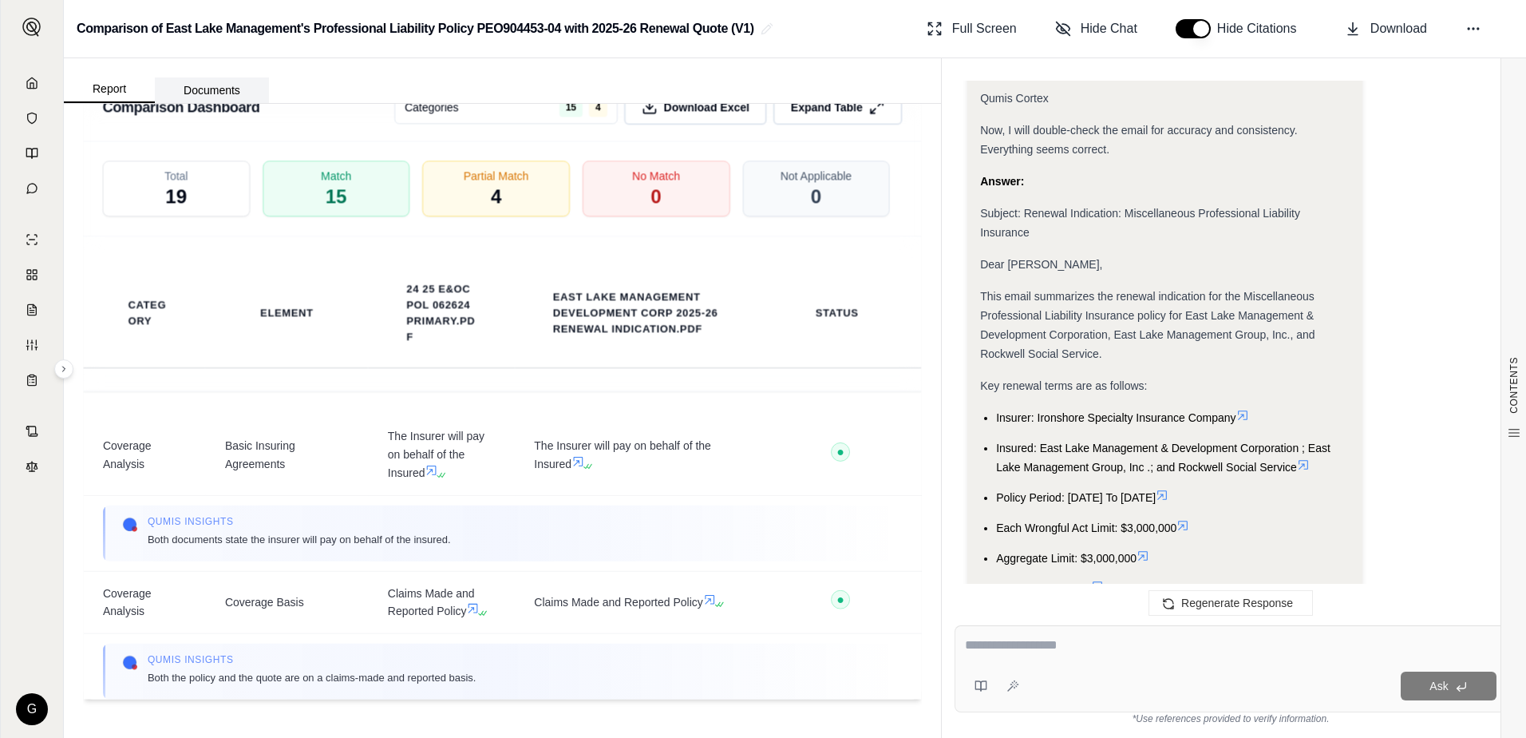
scroll to position [0, 0]
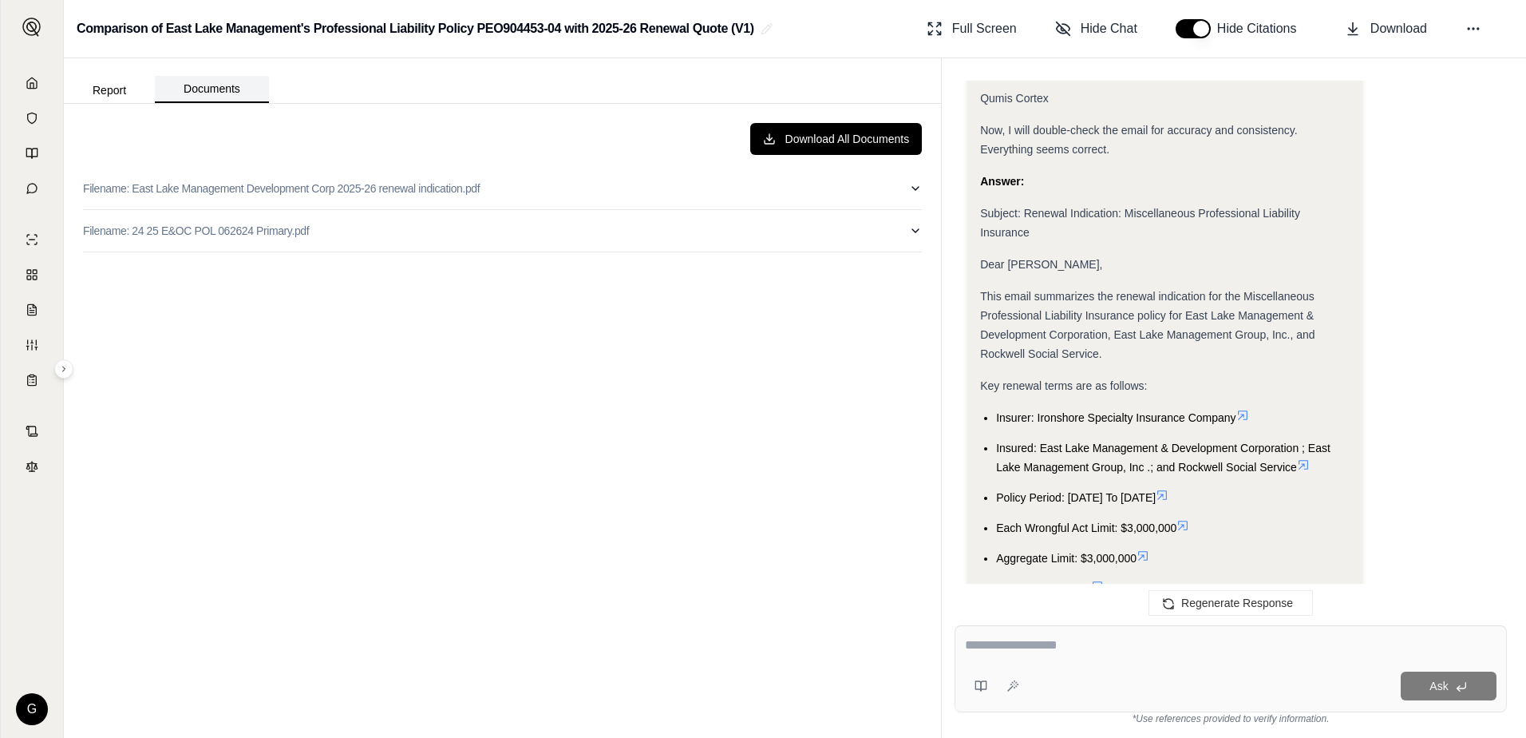
click at [198, 94] on button "Documents" at bounding box center [212, 89] width 114 height 27
click at [241, 234] on p "Filename: 24 25 E&OC POL 062624 Primary.pdf" at bounding box center [196, 231] width 226 height 16
click at [112, 93] on button "Report" at bounding box center [109, 90] width 91 height 26
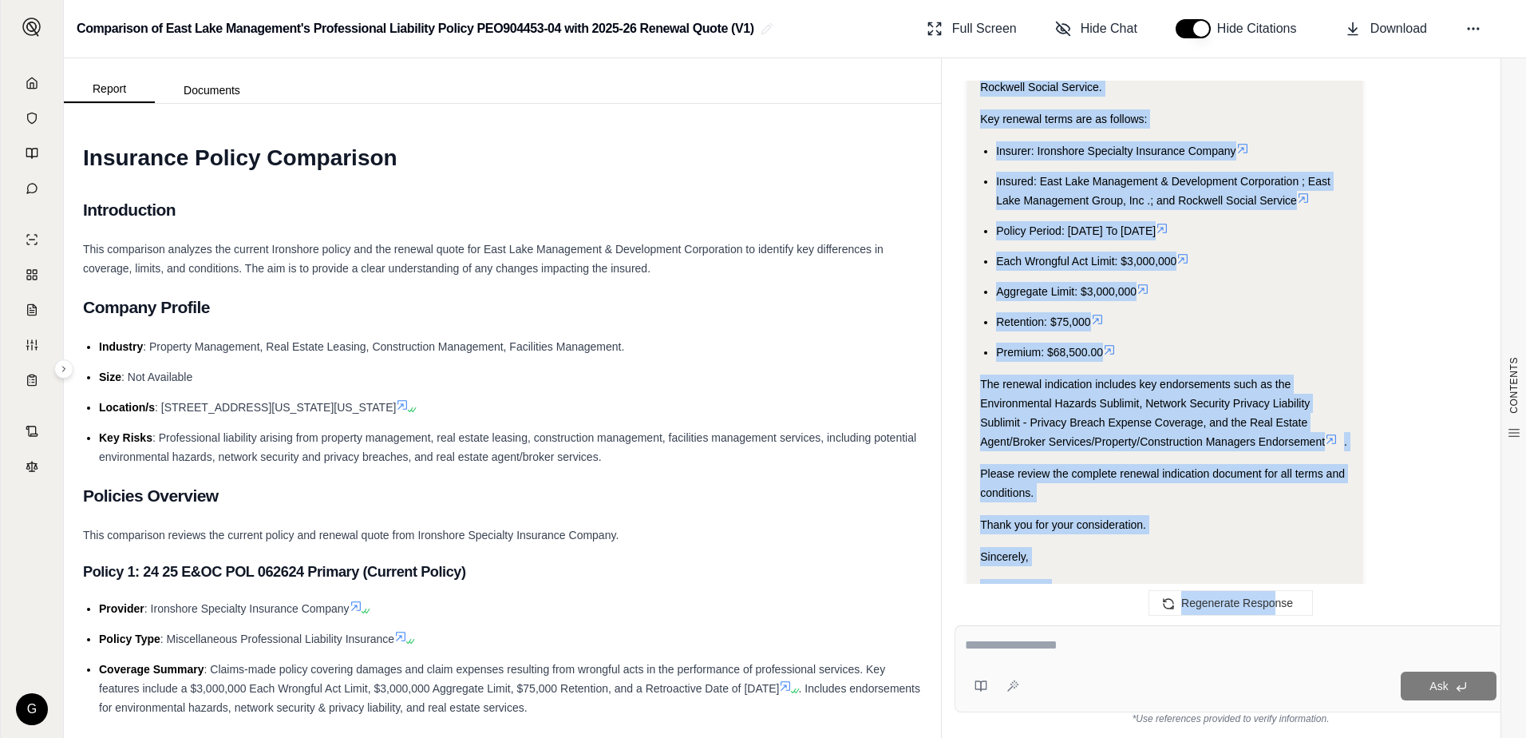
scroll to position [2476, 0]
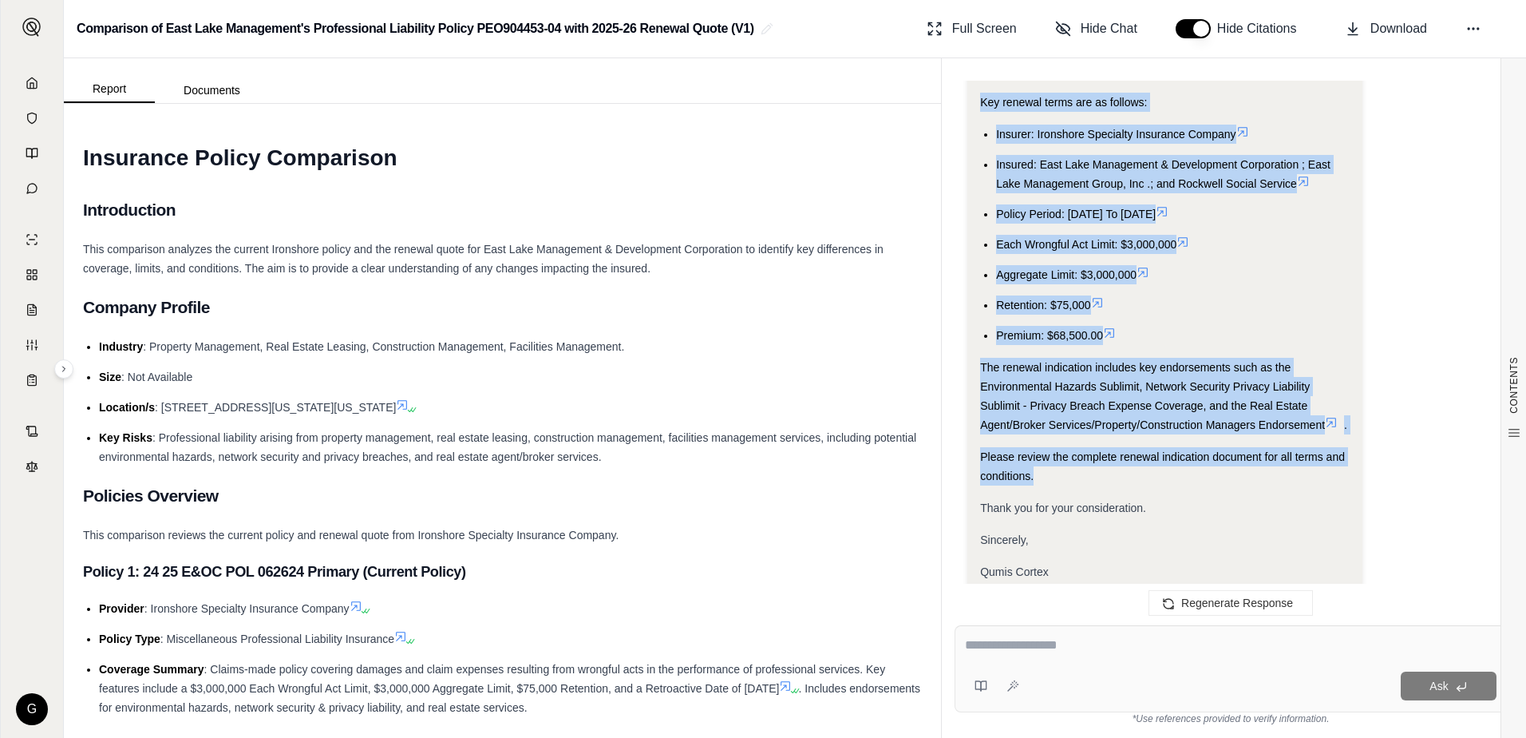
drag, startPoint x: 1098, startPoint y: 234, endPoint x: 1320, endPoint y: 507, distance: 351.9
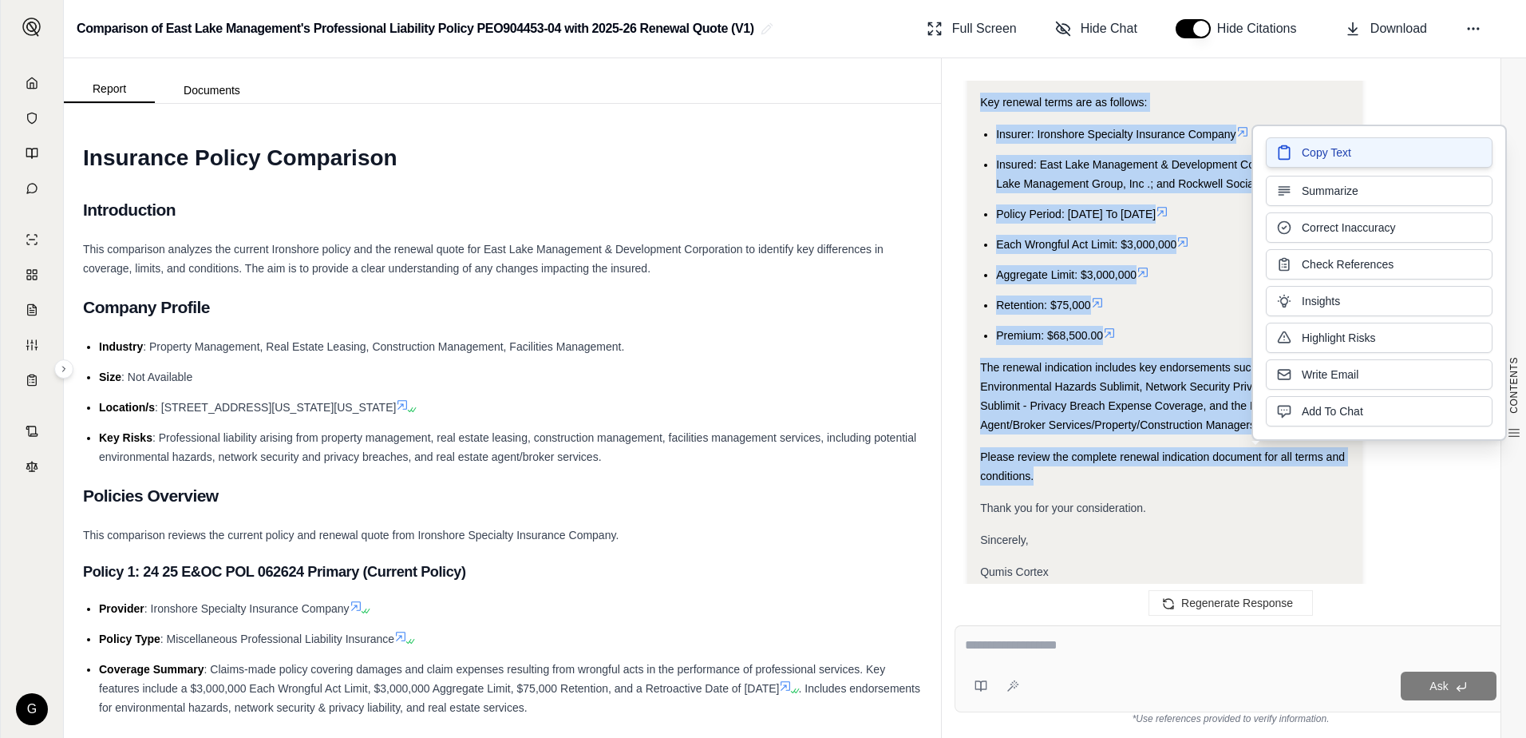
click at [1317, 150] on span "Copy Text" at bounding box center [1326, 153] width 49 height 16
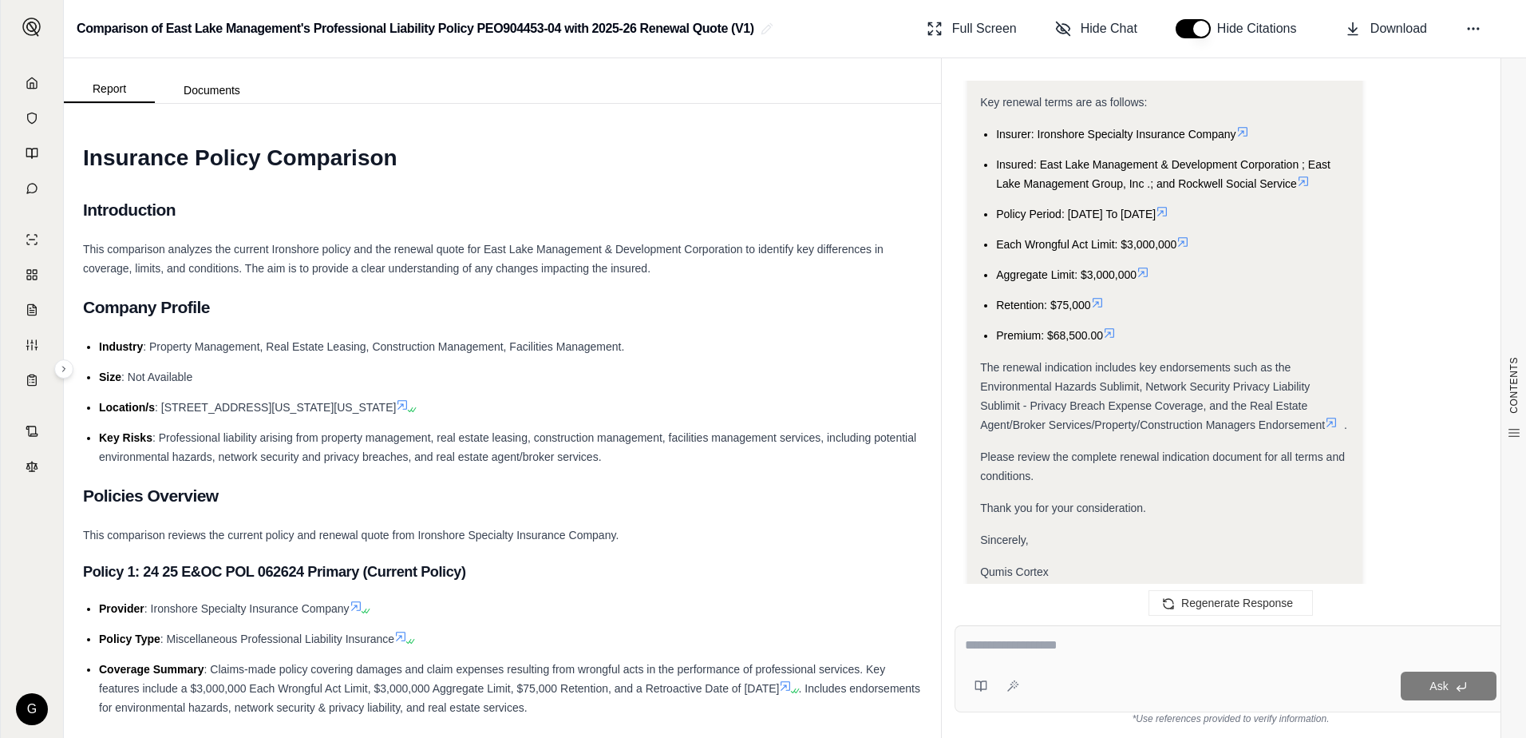
click at [1082, 636] on textarea at bounding box center [1231, 645] width 532 height 19
type textarea "**********"
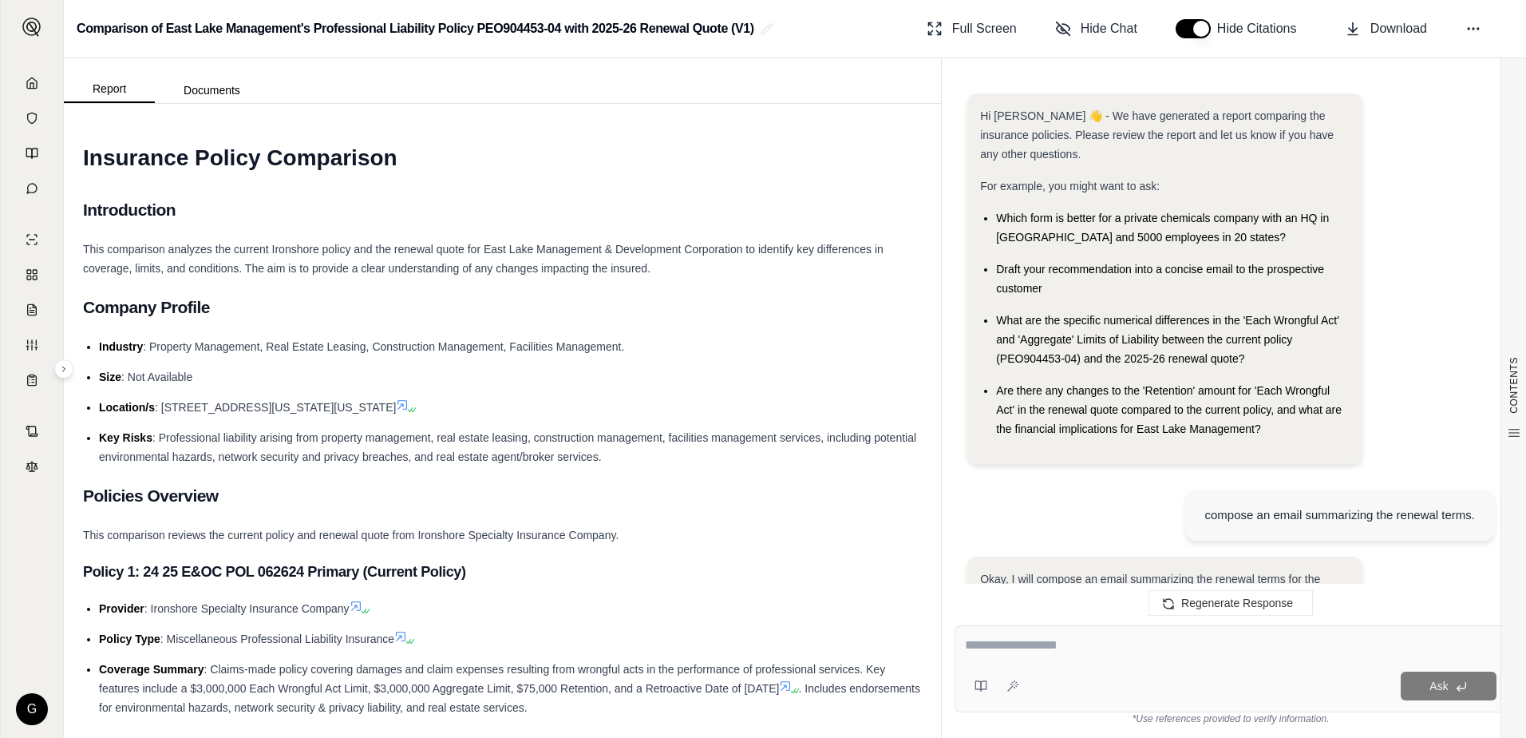
scroll to position [3620, 0]
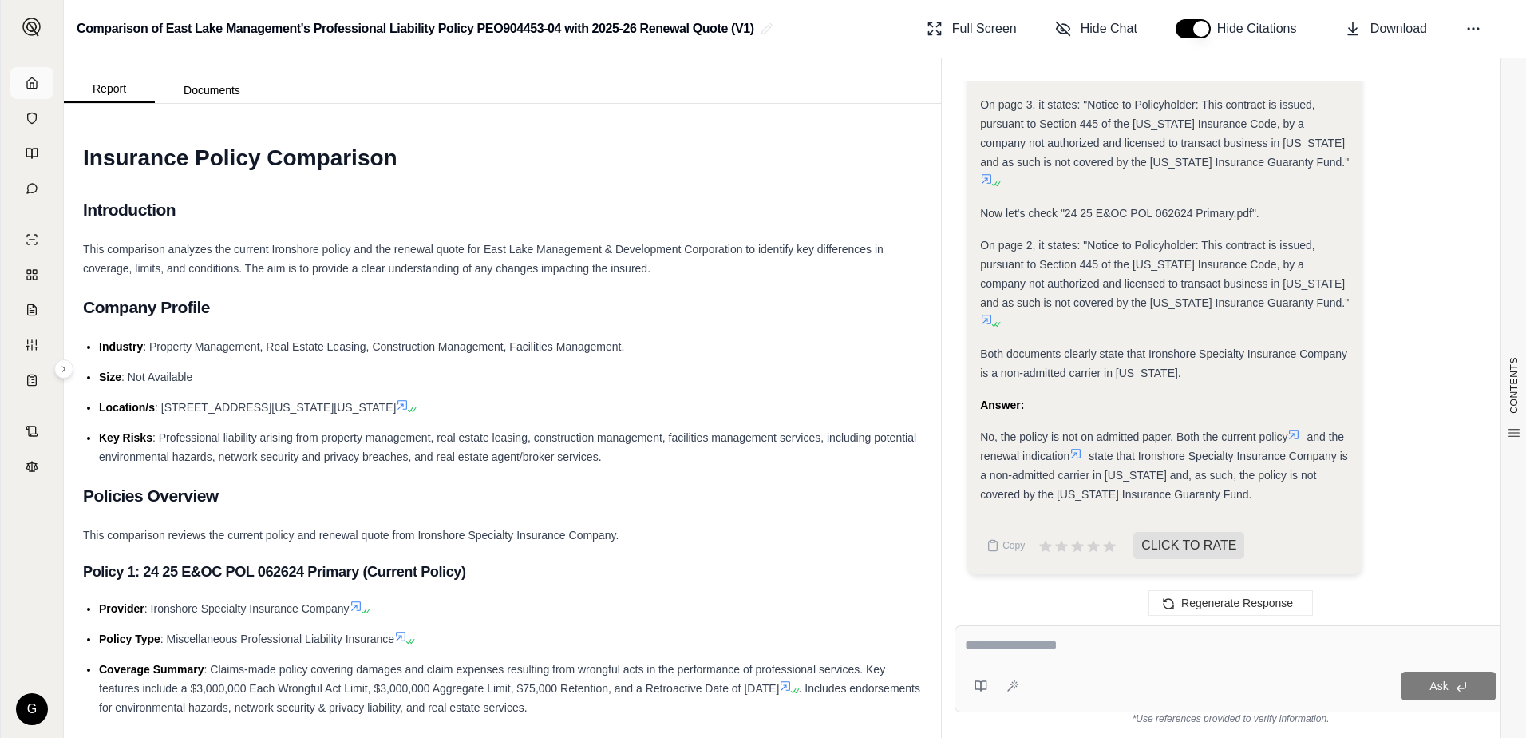
click at [37, 84] on icon at bounding box center [32, 82] width 10 height 10
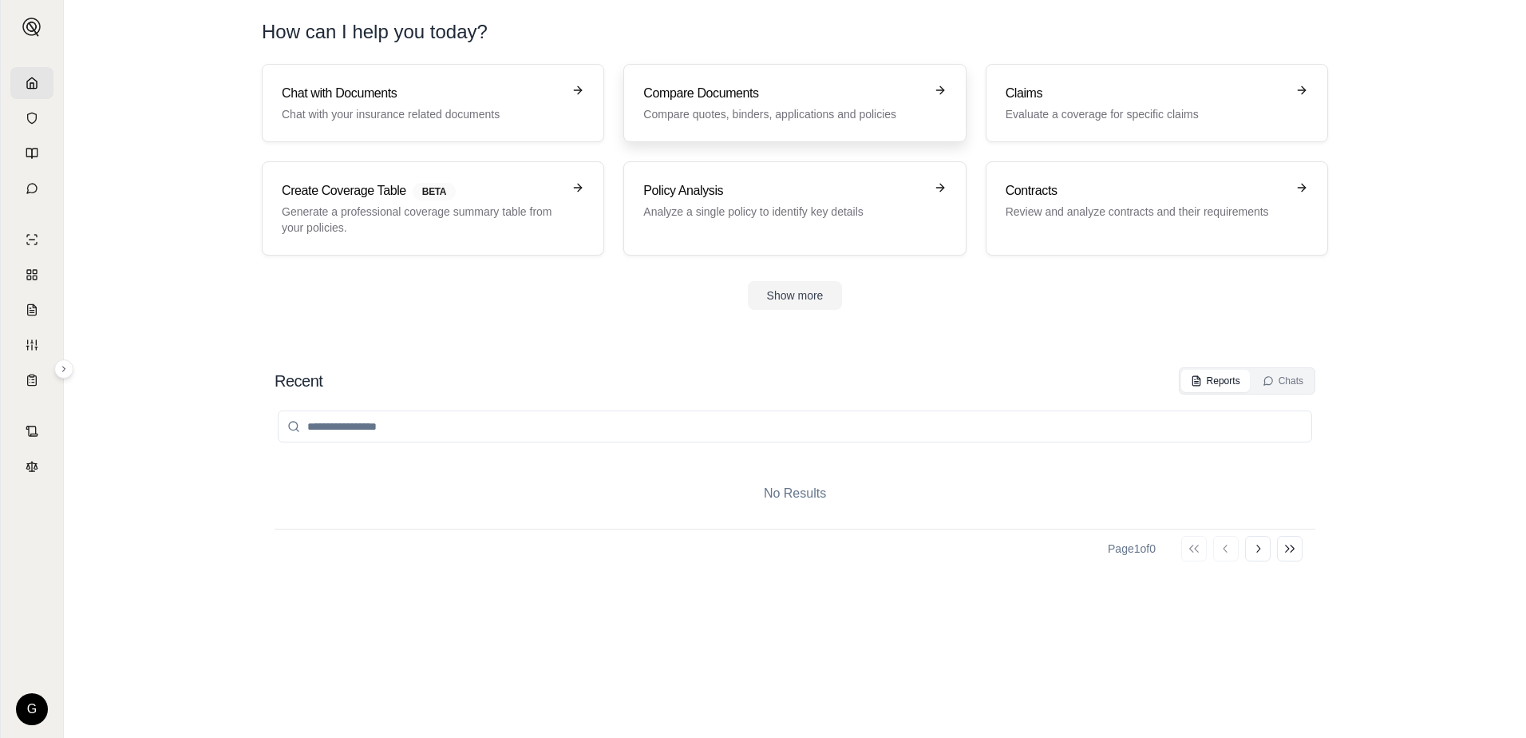
click at [815, 105] on div "Compare Documents Compare quotes, binders, applications and policies" at bounding box center [783, 103] width 280 height 38
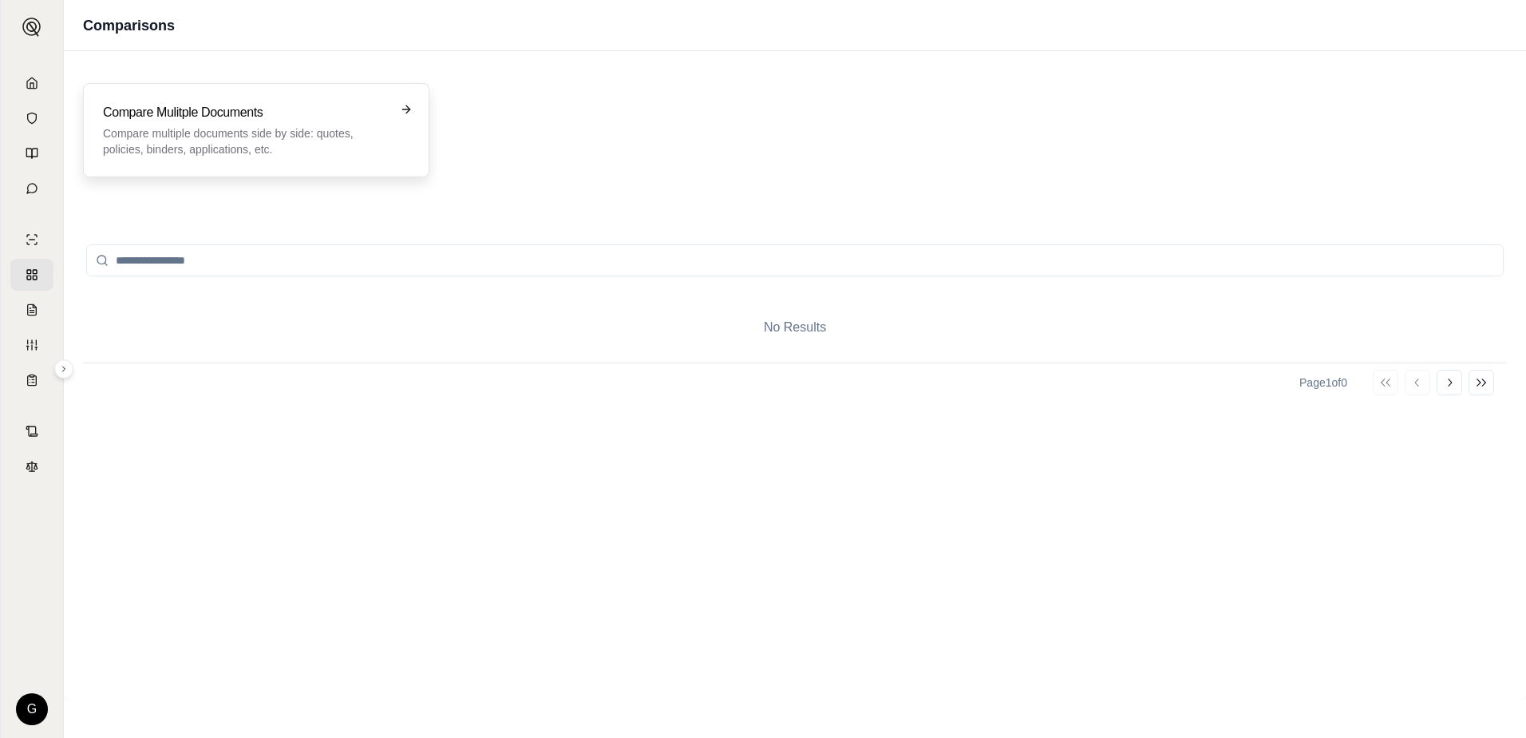
click at [308, 145] on p "Compare multiple documents side by side: quotes, policies, binders, application…" at bounding box center [245, 141] width 284 height 32
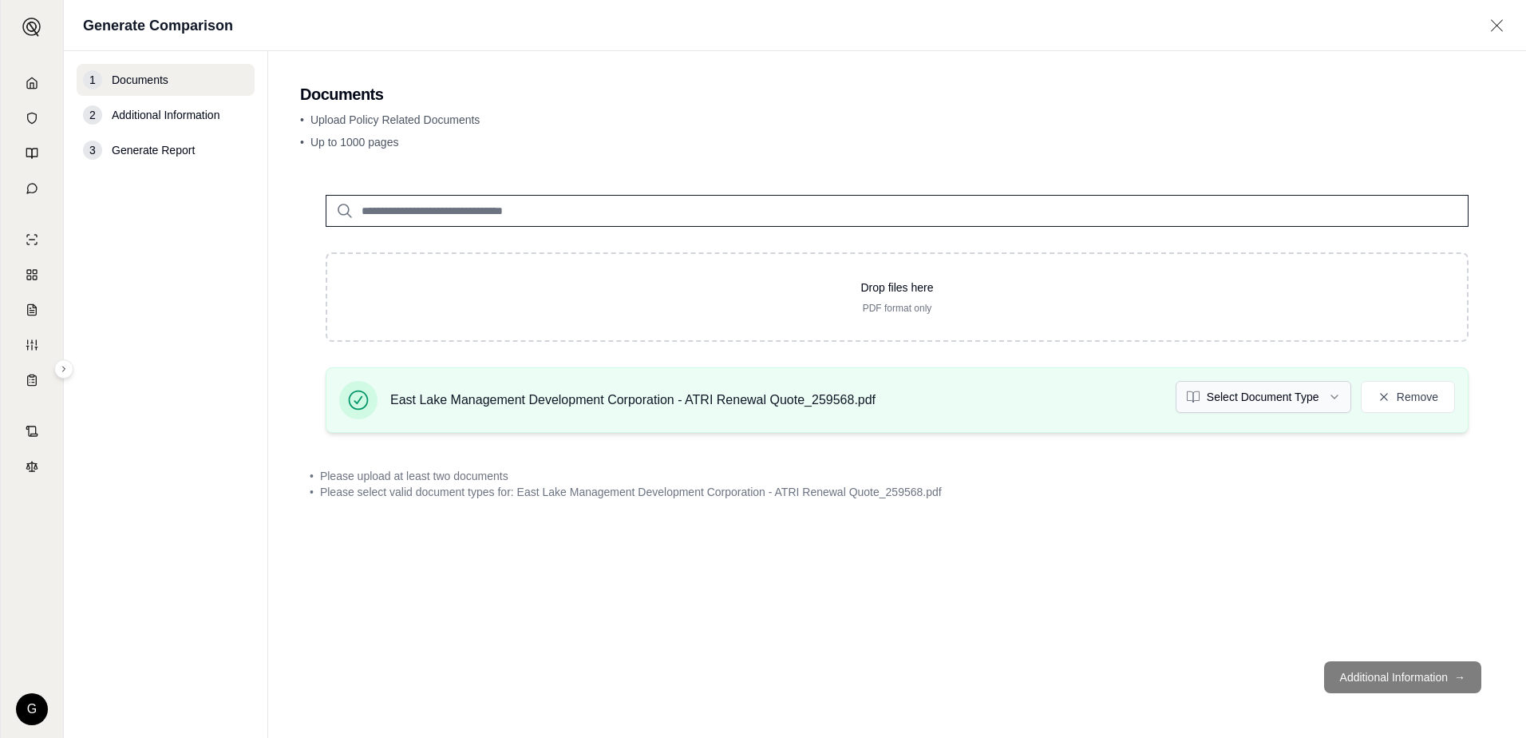
click at [1329, 398] on html "G Generate Comparison 1 Documents 2 Additional Information 3 Generate Report Do…" at bounding box center [763, 369] width 1526 height 738
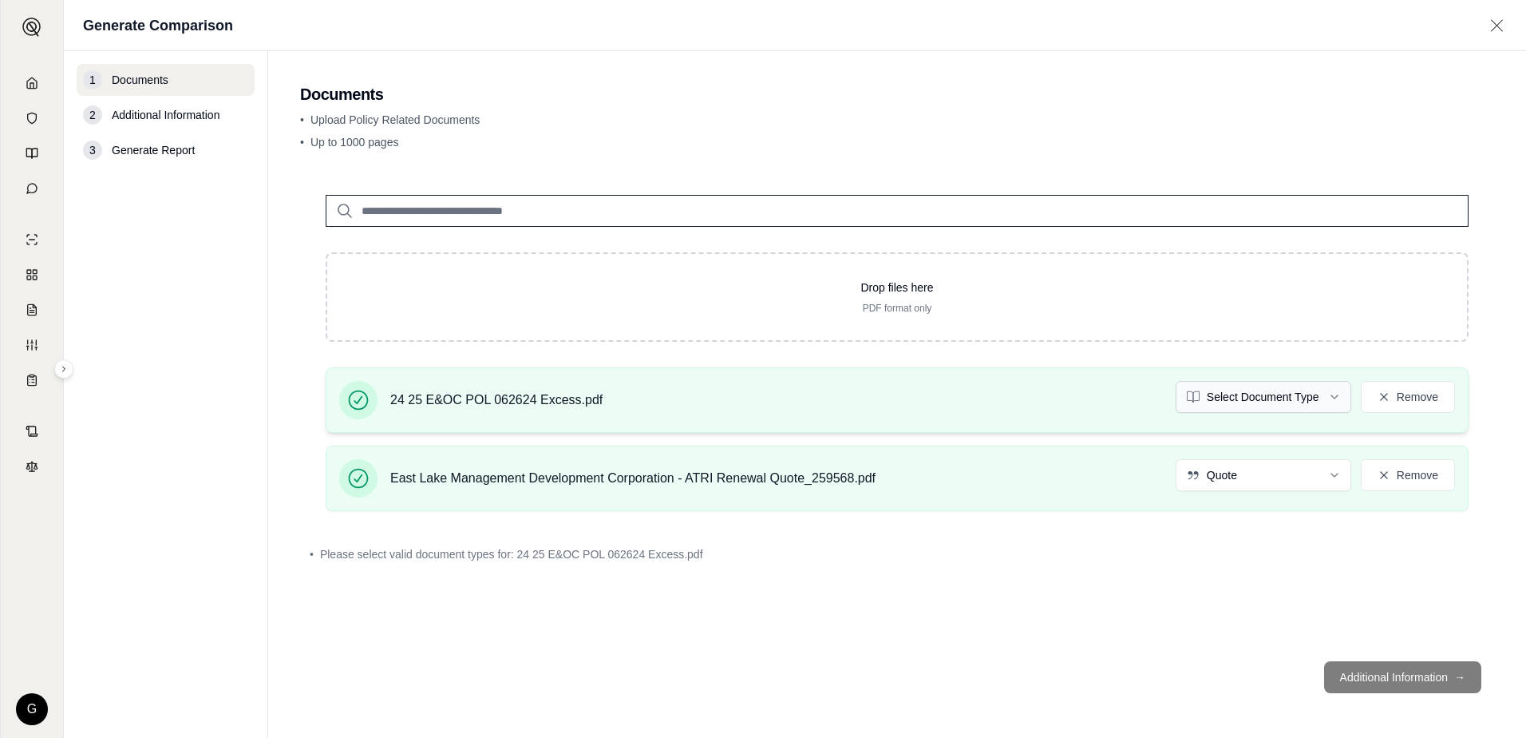
click at [1335, 388] on html "G Generate Comparison 1 Documents 2 Additional Information 3 Generate Report Do…" at bounding box center [763, 369] width 1526 height 738
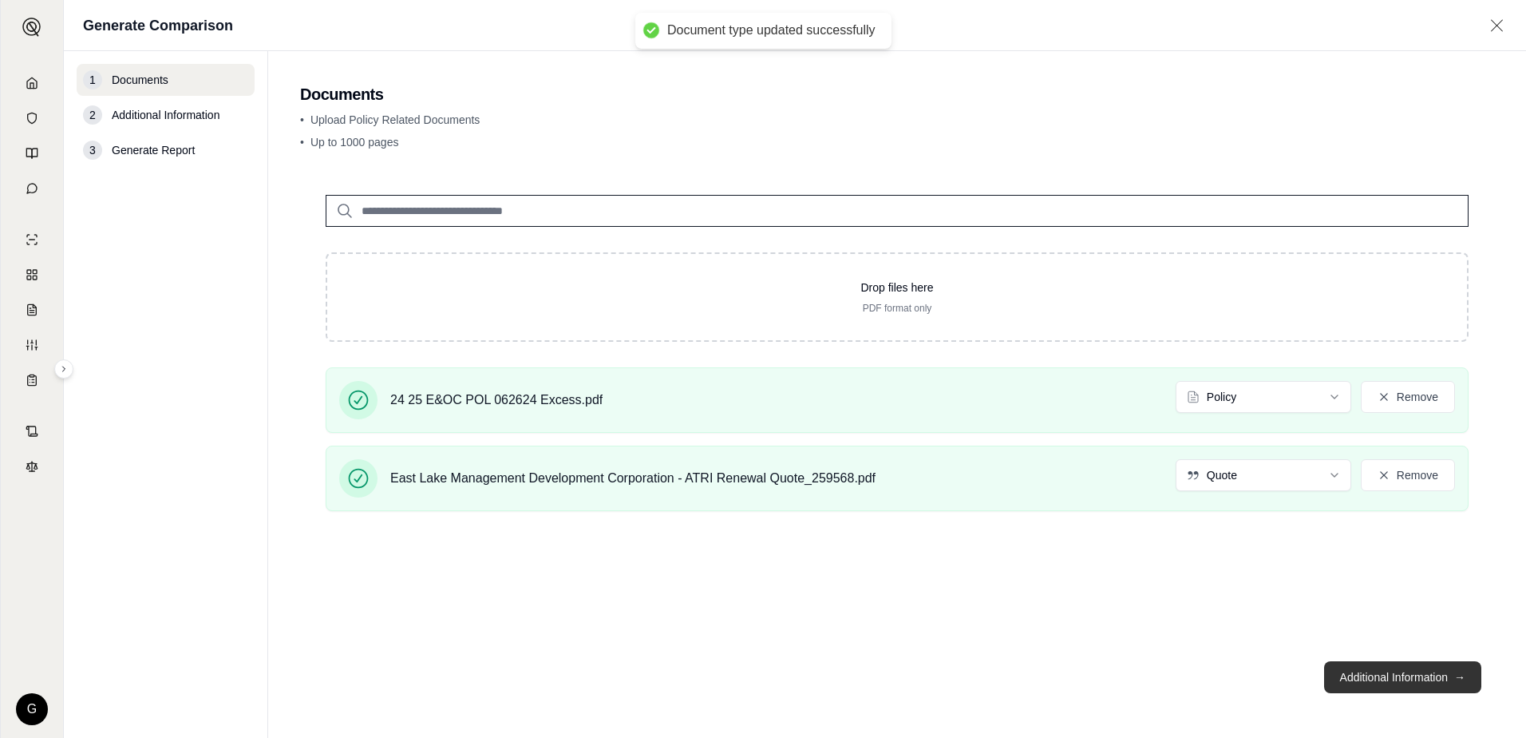
click at [1401, 681] on button "Additional Information →" at bounding box center [1402, 677] width 157 height 32
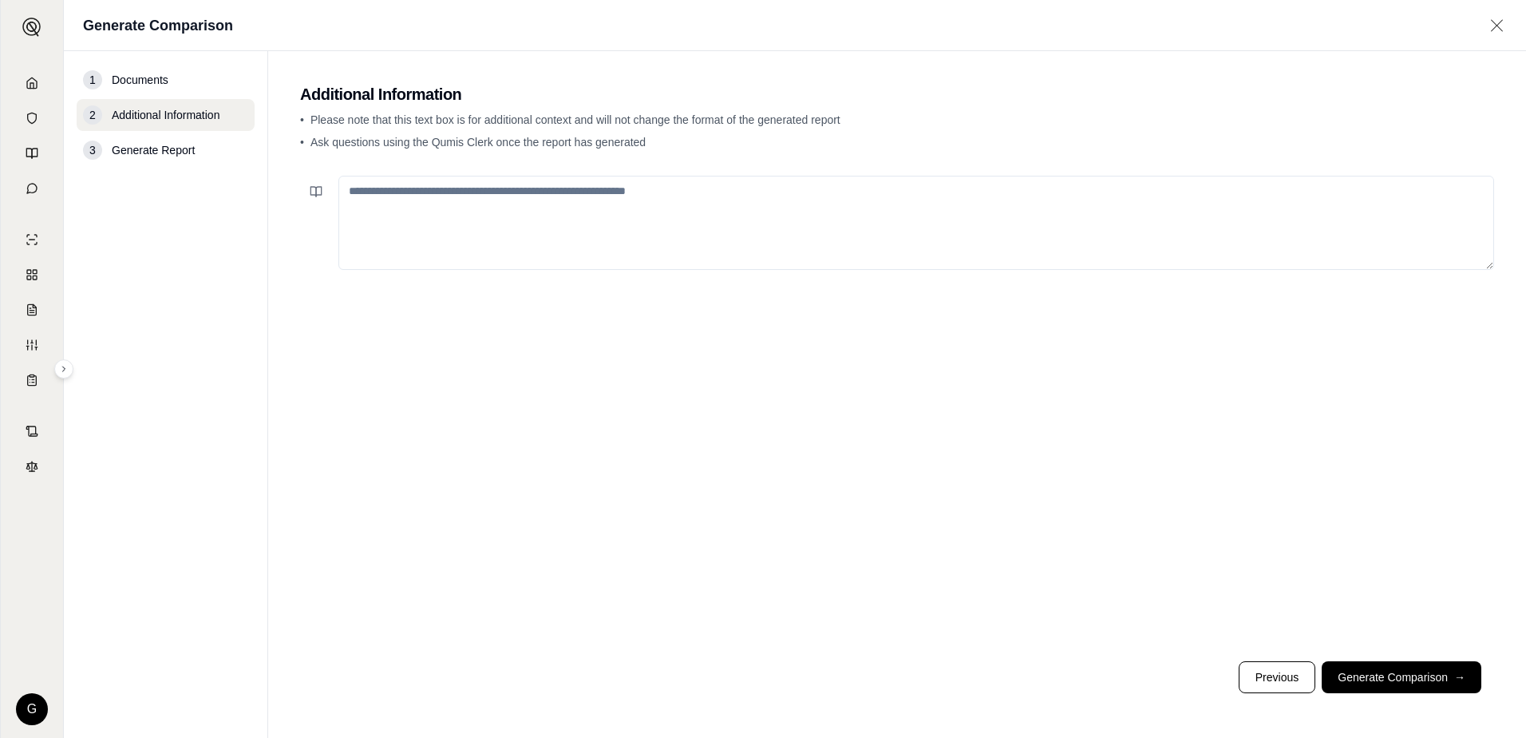
click at [364, 191] on textarea at bounding box center [917, 223] width 1156 height 94
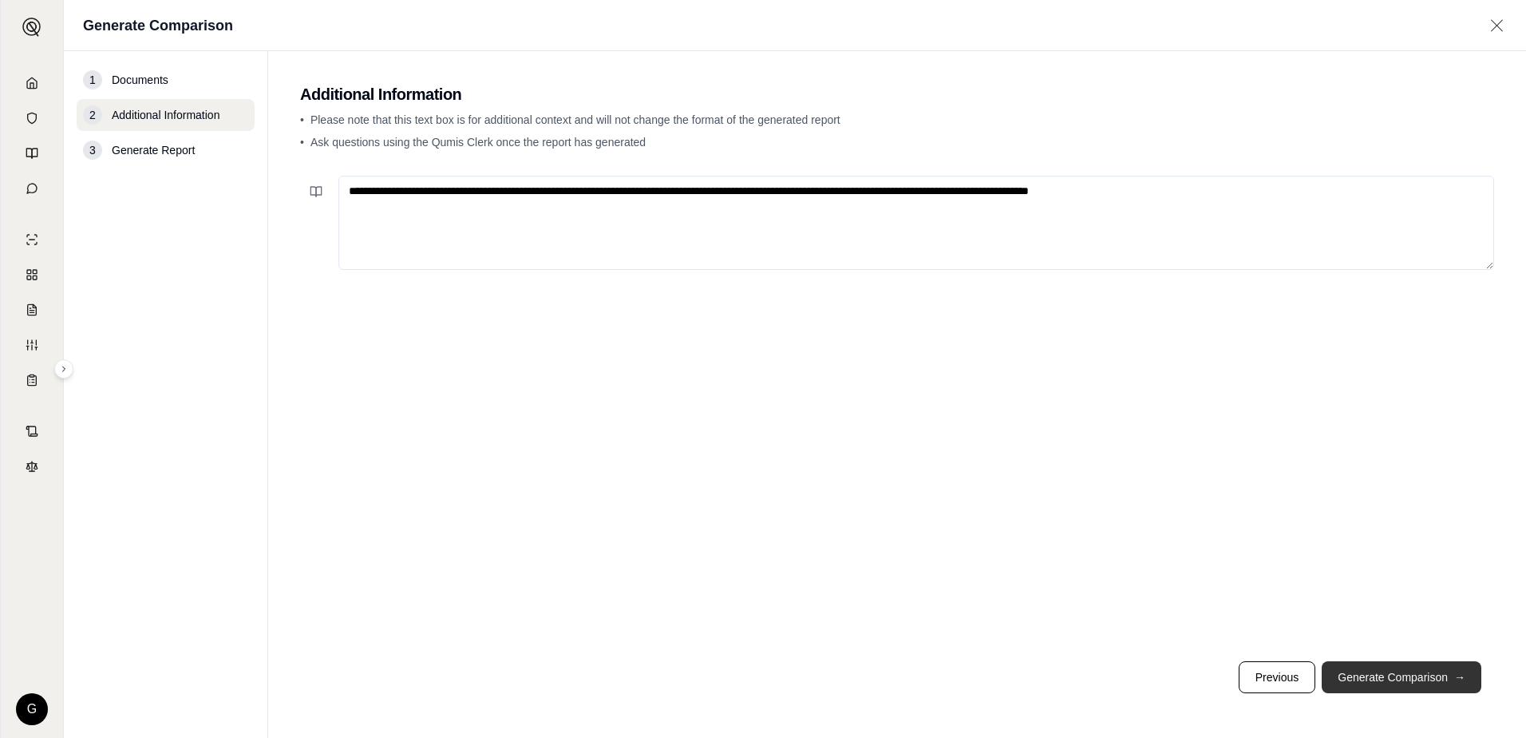
type textarea "**********"
click at [1421, 687] on button "Generate Comparison →" at bounding box center [1402, 677] width 160 height 32
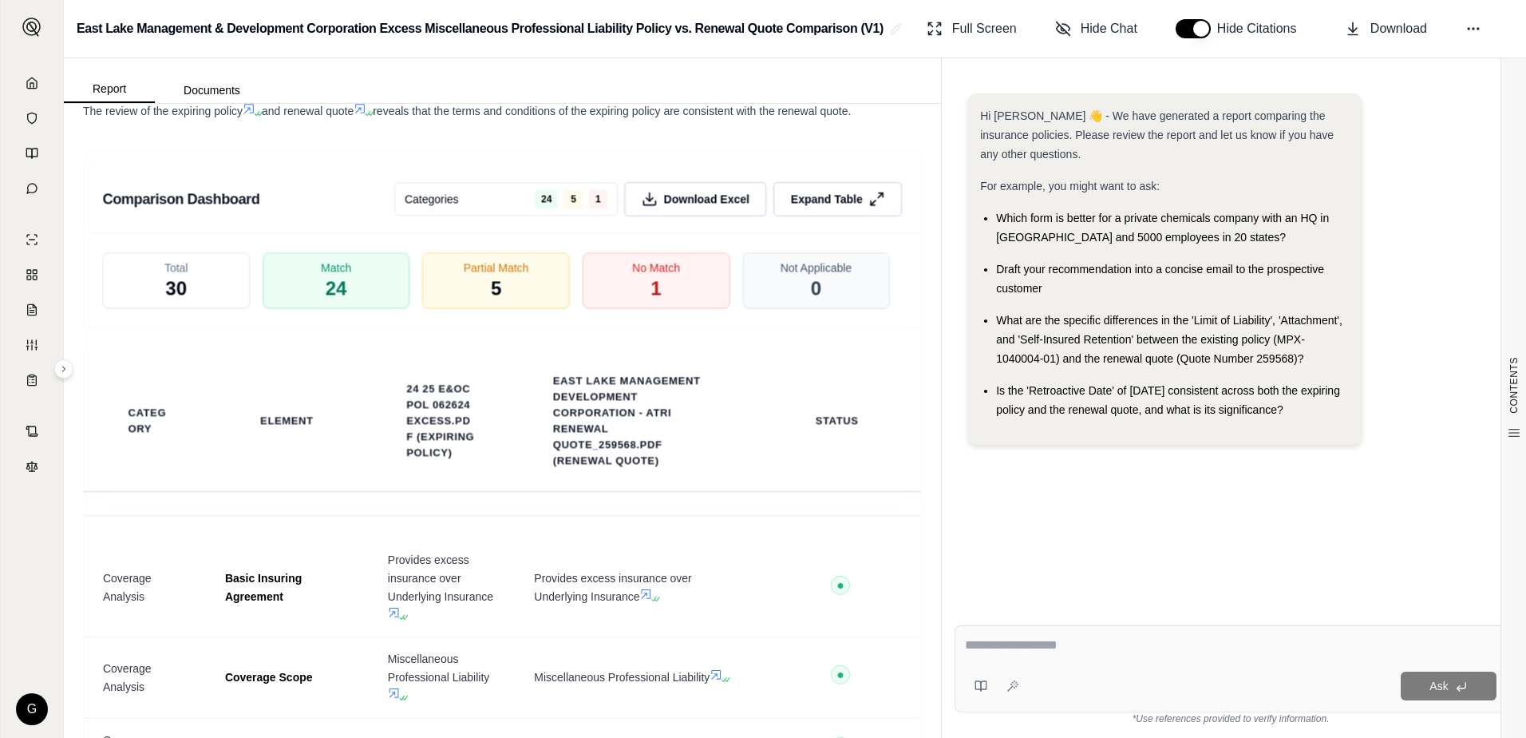
scroll to position [2235, 0]
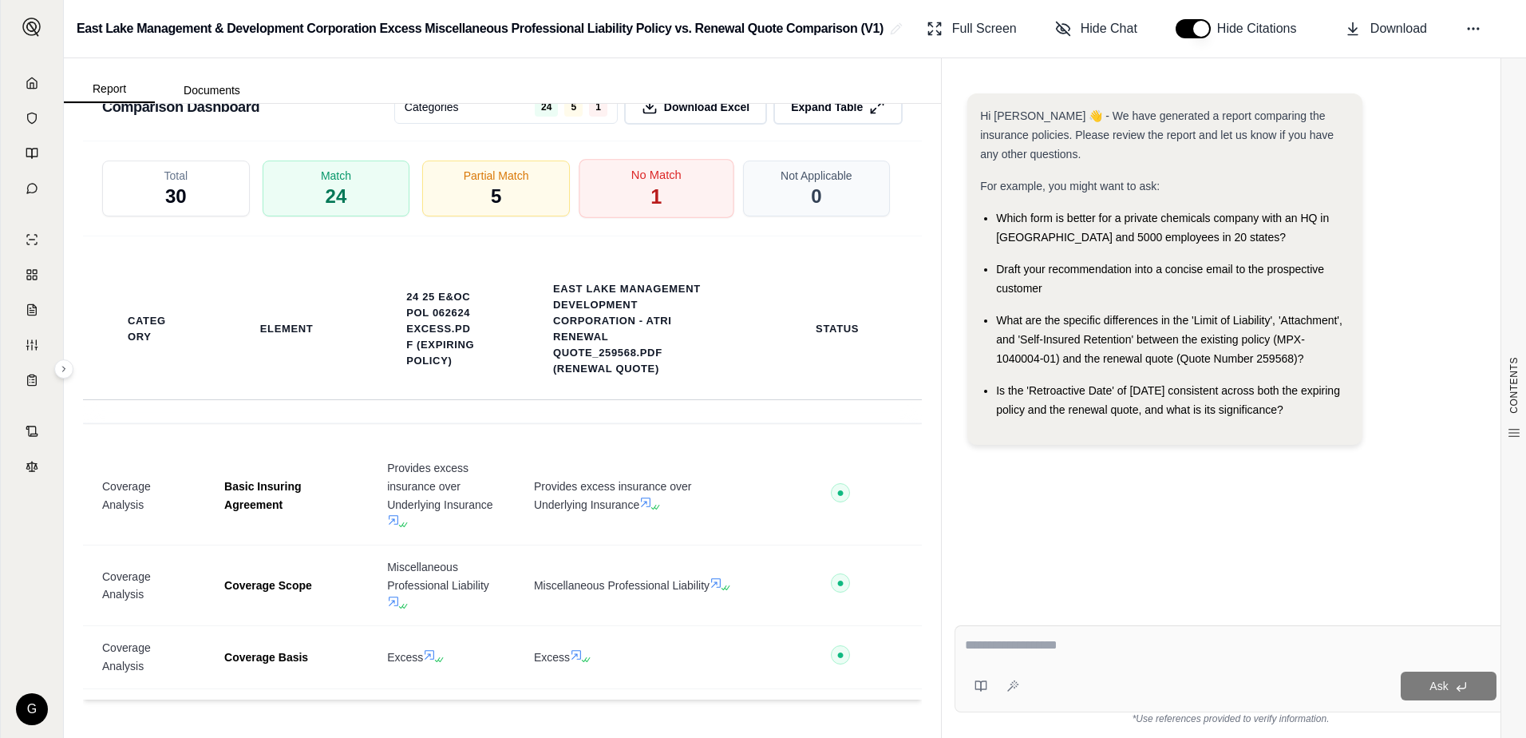
click at [651, 210] on span "1" at bounding box center [656, 197] width 11 height 27
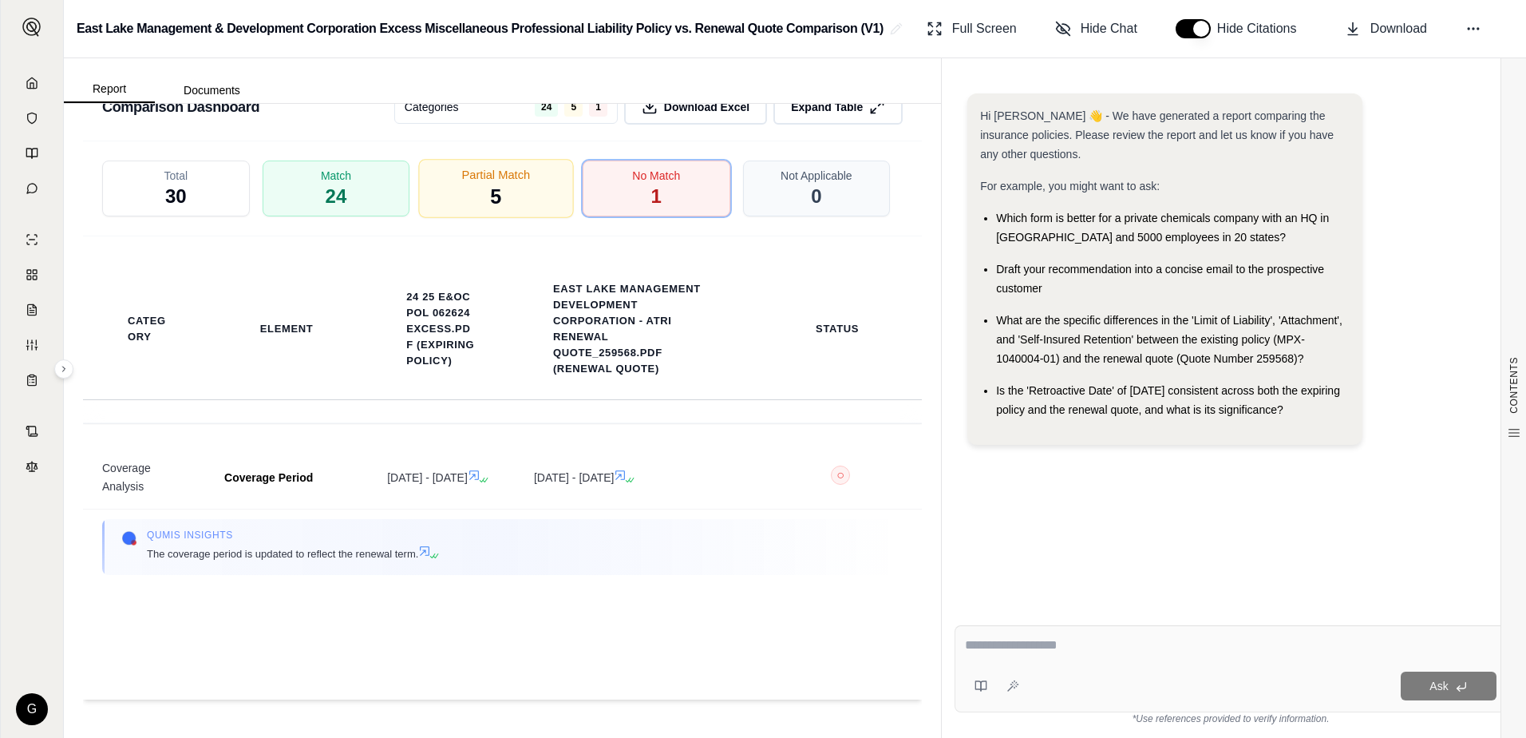
click at [491, 194] on span "5" at bounding box center [496, 197] width 11 height 27
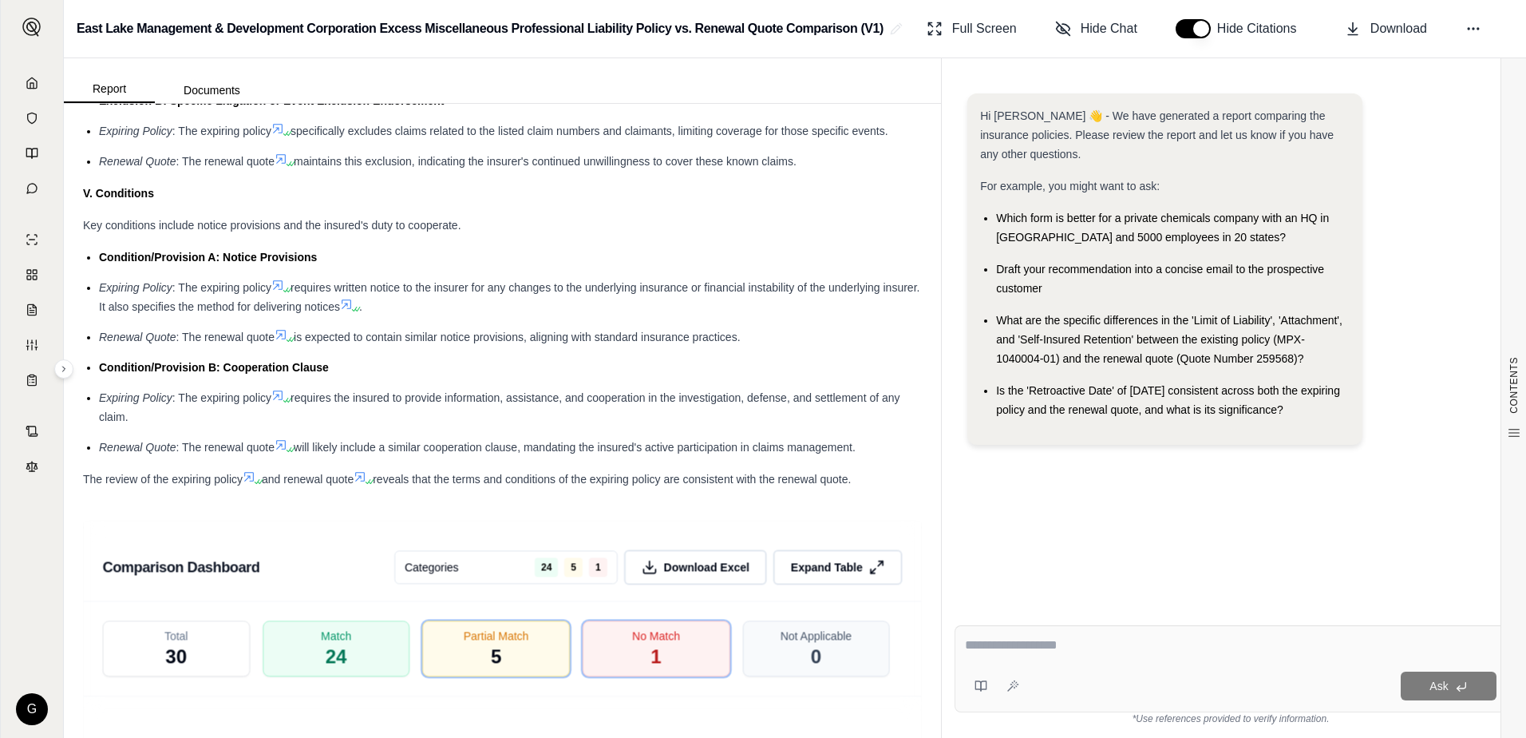
scroll to position [2006, 0]
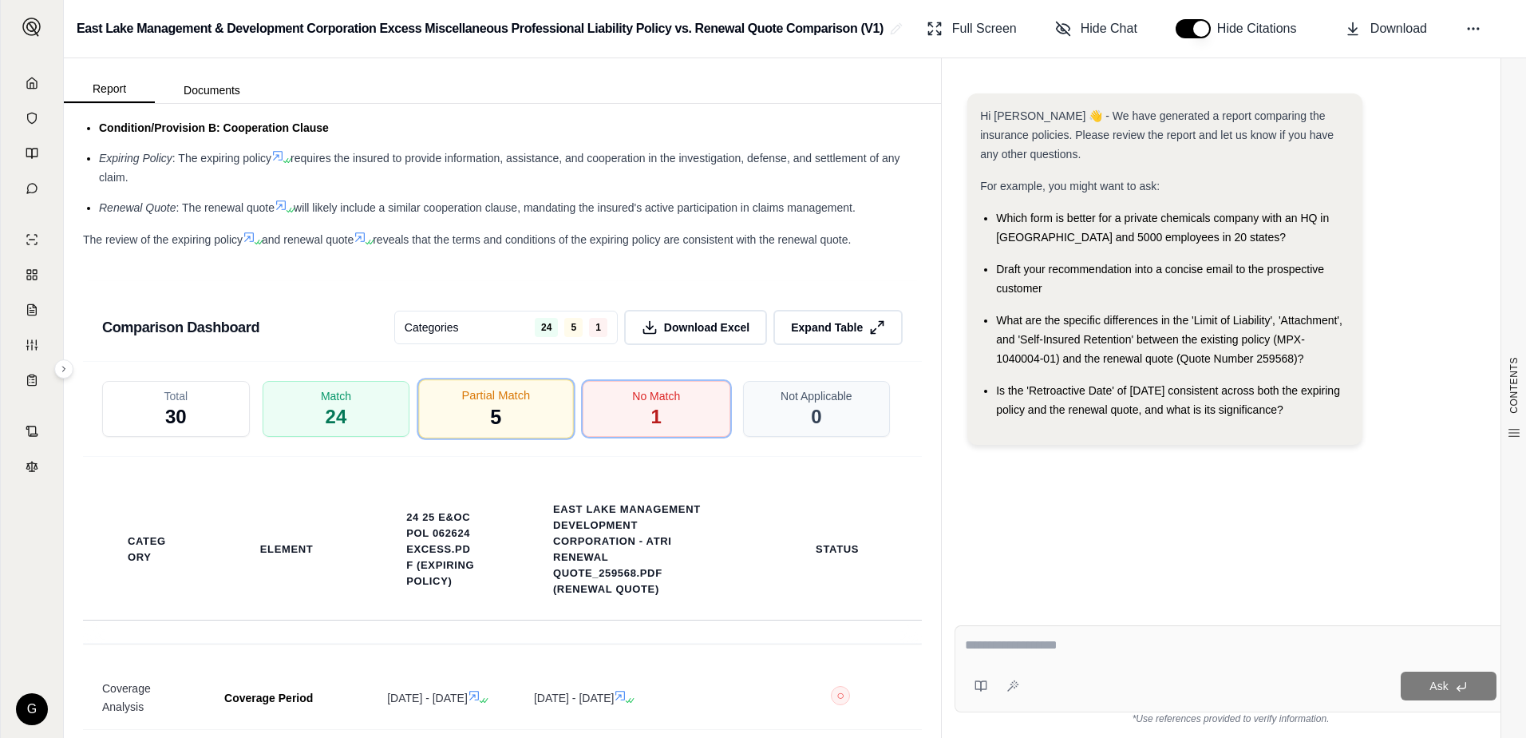
click at [479, 438] on div "Partial Match 5" at bounding box center [496, 408] width 155 height 59
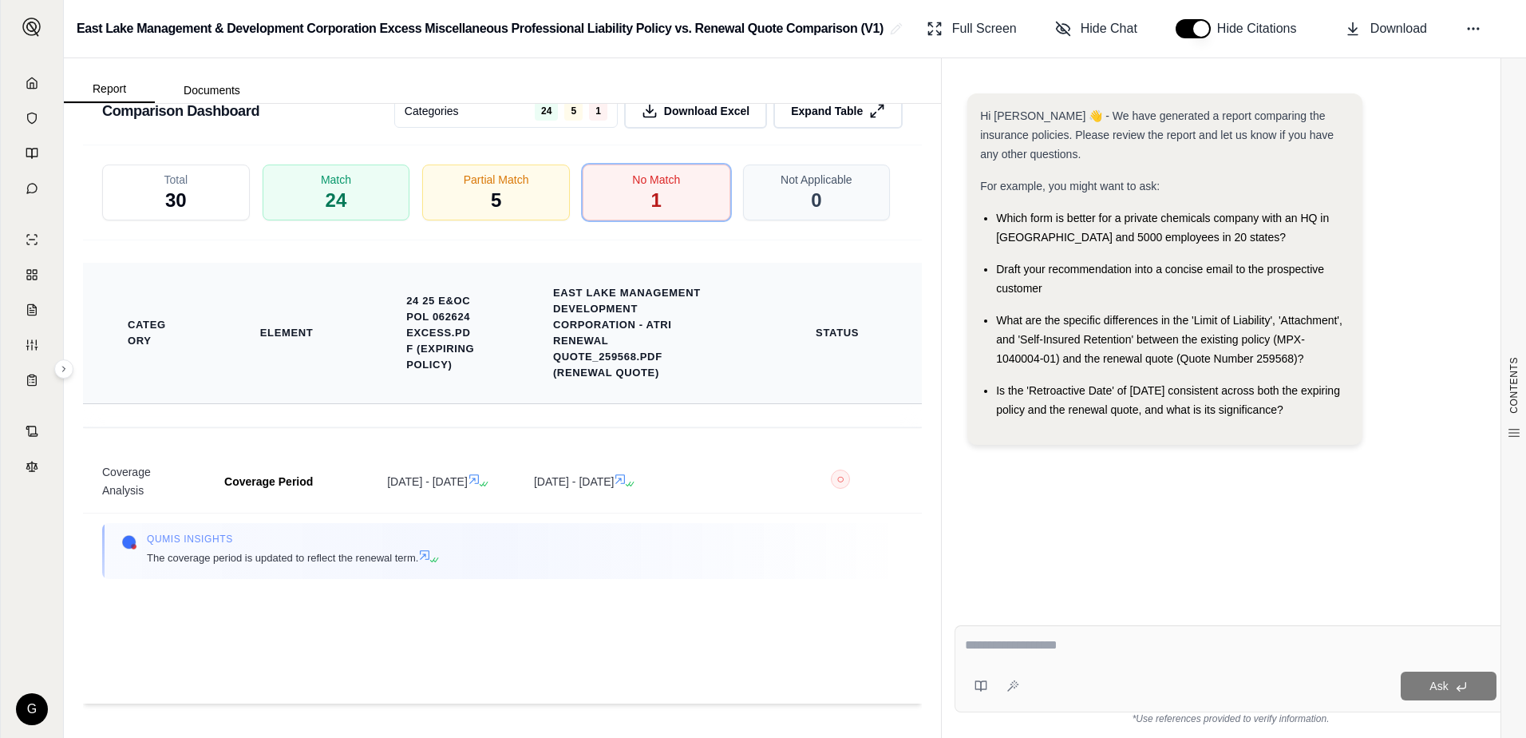
scroll to position [2246, 0]
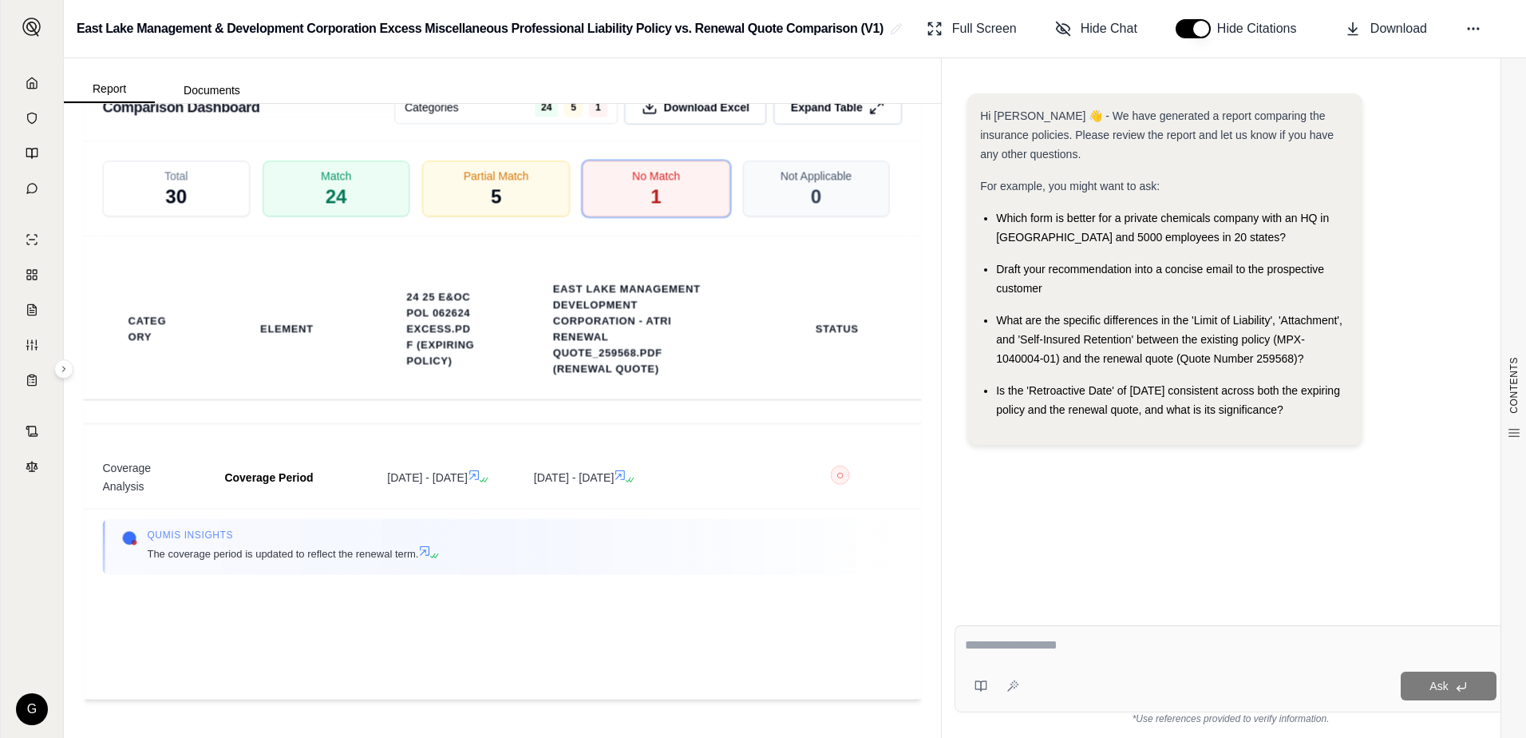
click at [1017, 648] on textarea at bounding box center [1231, 645] width 532 height 19
type textarea "**********"
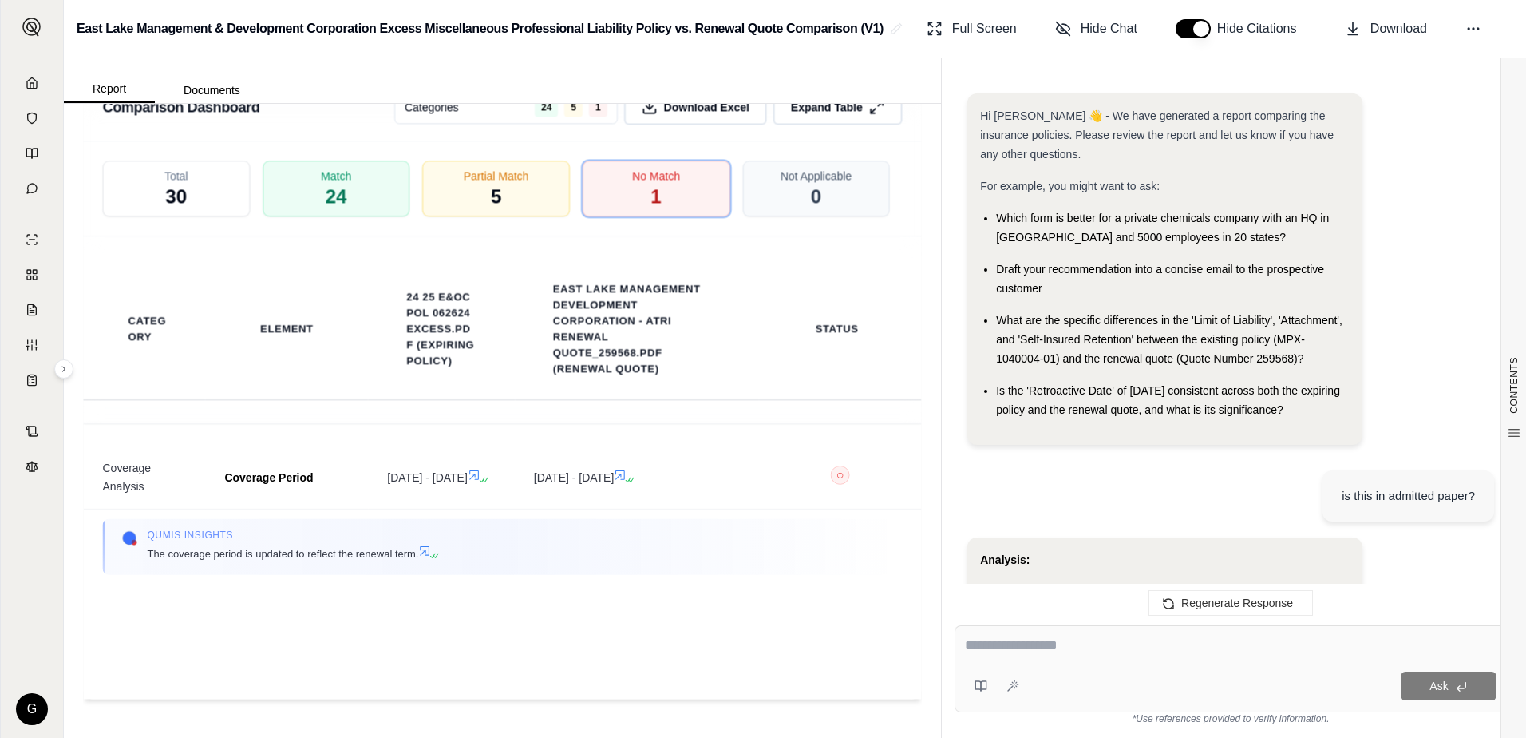
scroll to position [870, 0]
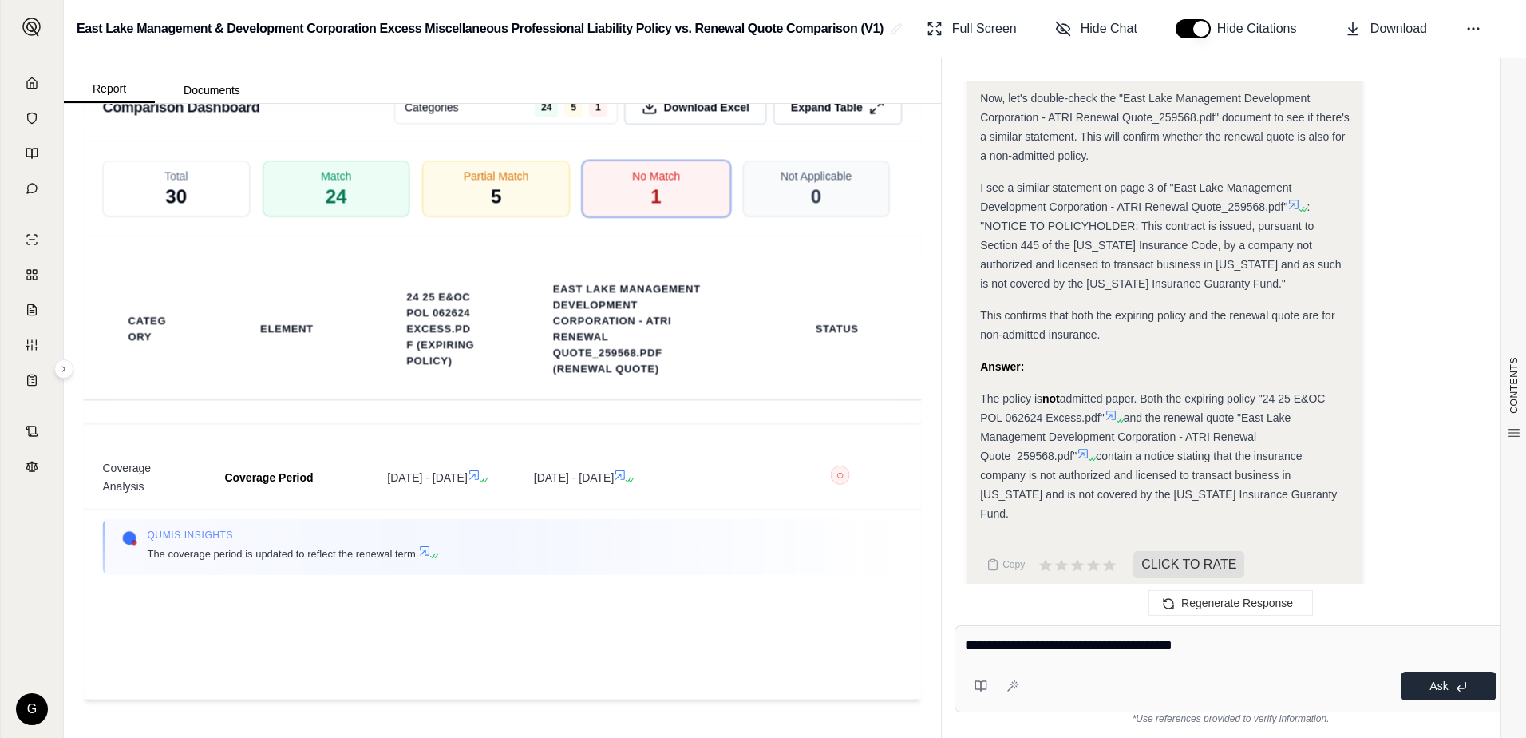
type textarea "**********"
click at [1439, 688] on span "Ask" at bounding box center [1439, 685] width 18 height 13
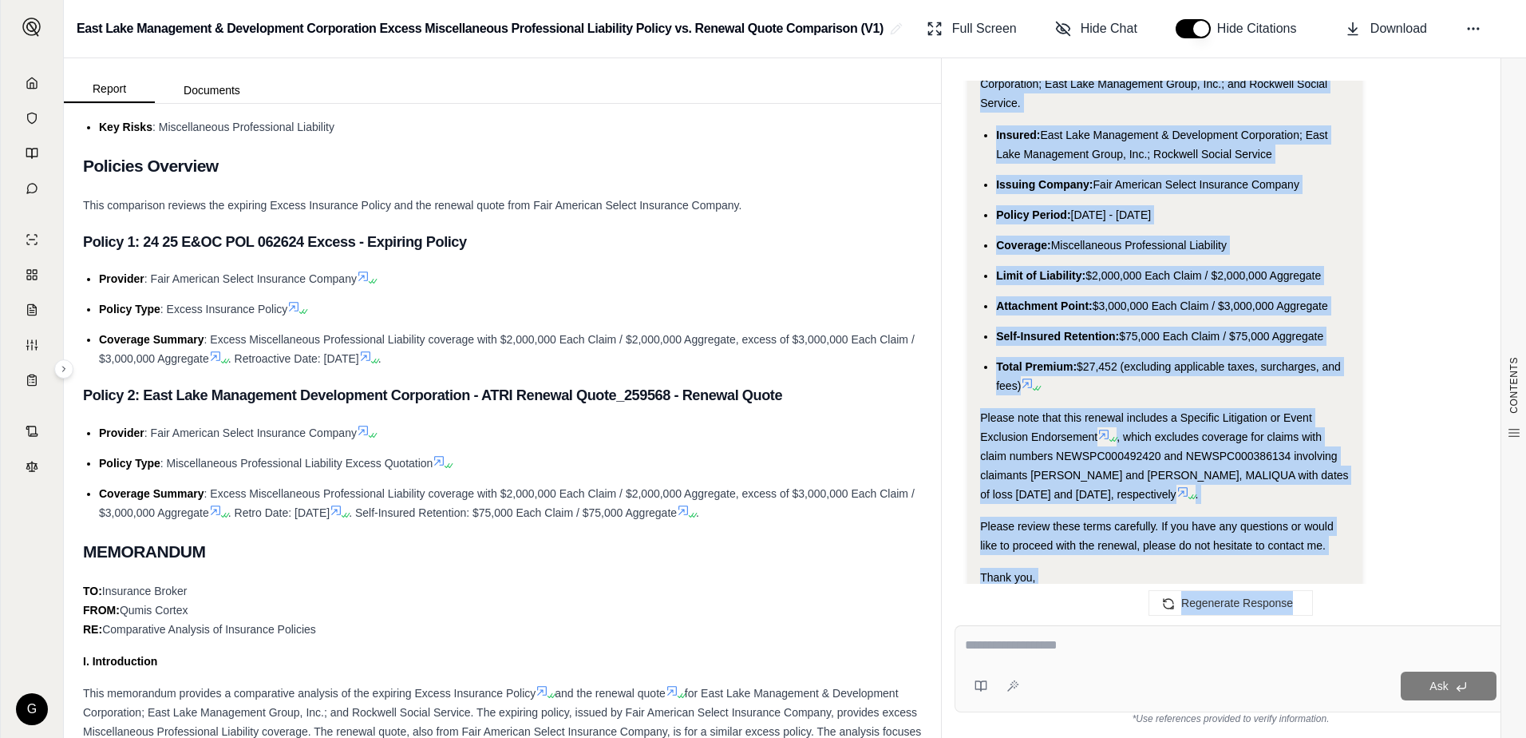
scroll to position [2709, 0]
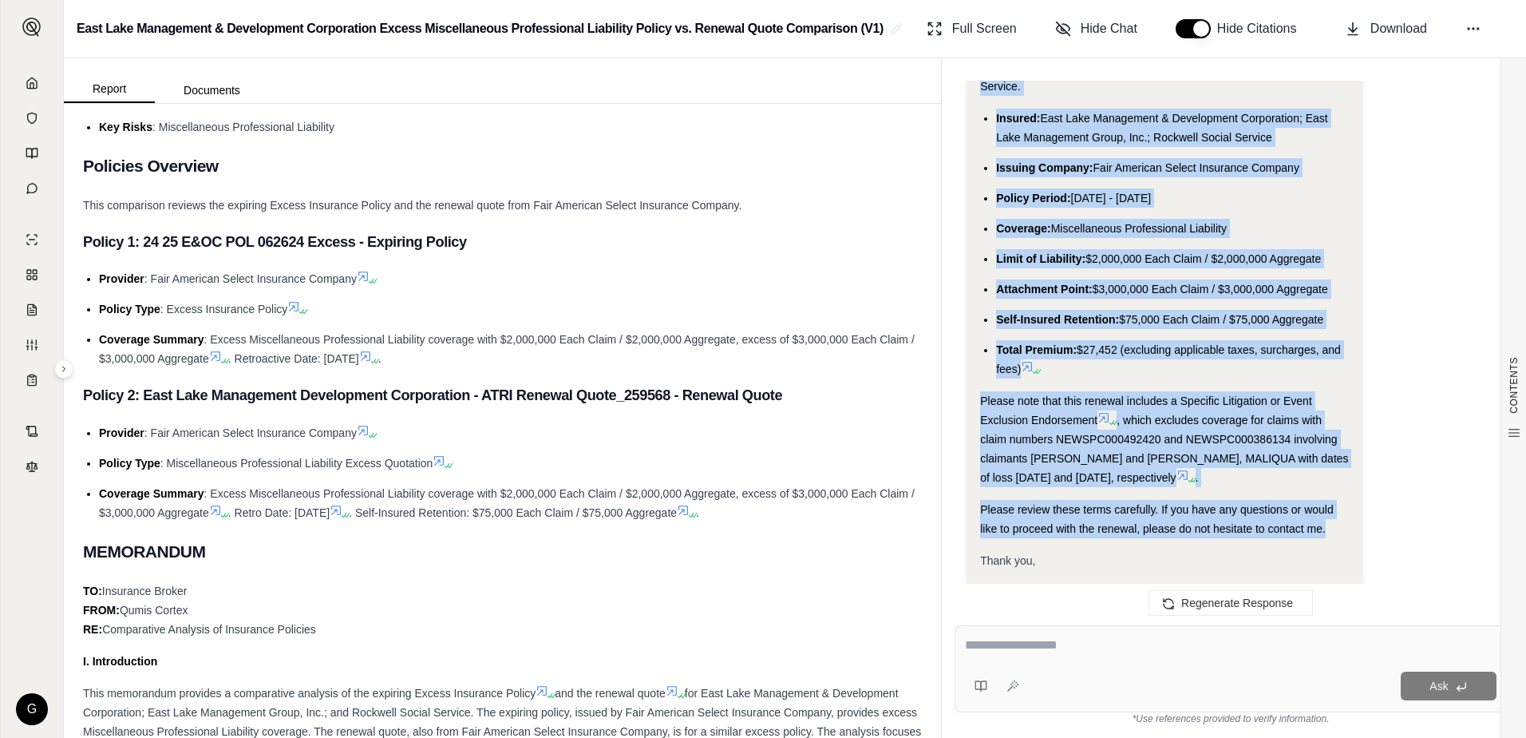
drag, startPoint x: 1098, startPoint y: 230, endPoint x: 1330, endPoint y: 525, distance: 375.2
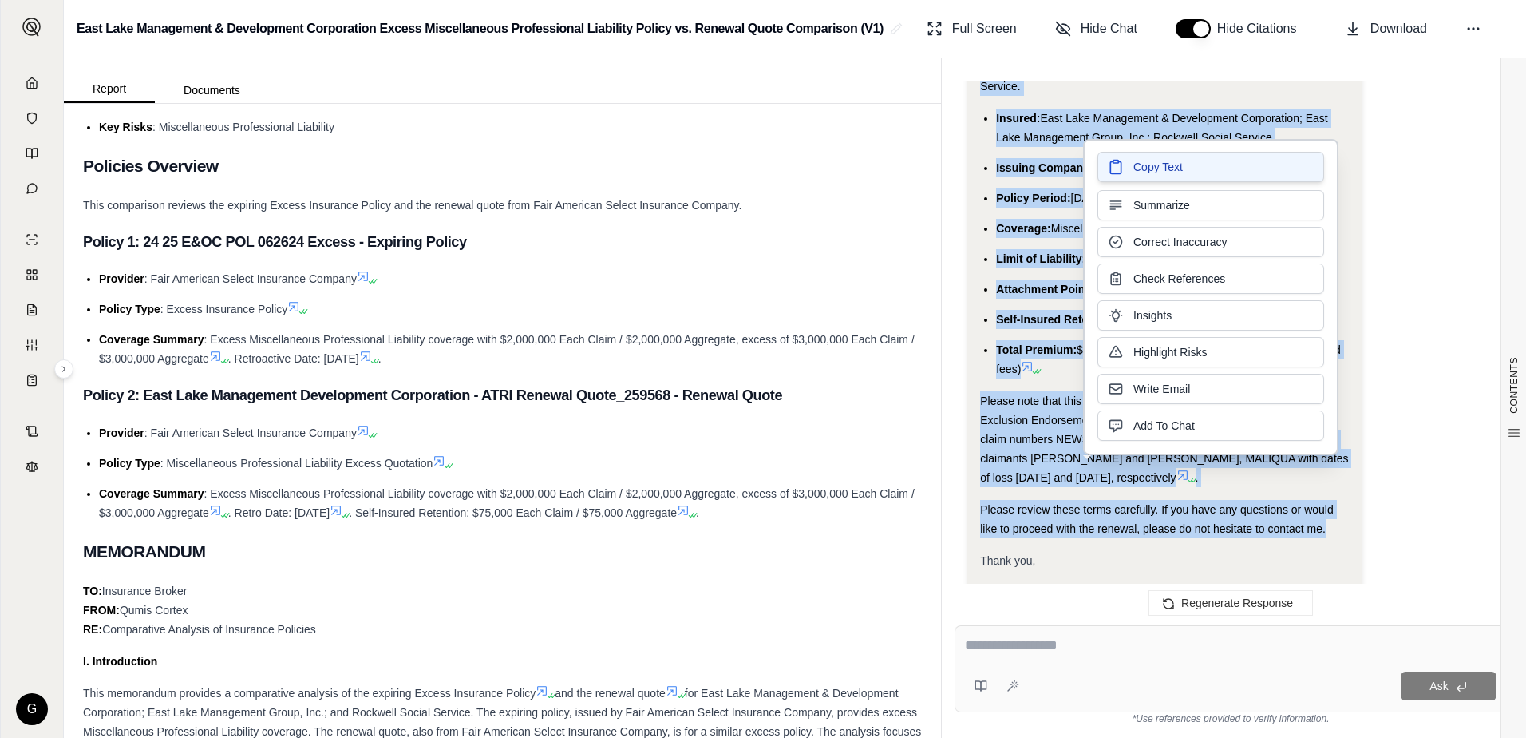
drag, startPoint x: 1151, startPoint y: 521, endPoint x: 1141, endPoint y: 166, distance: 355.4
click at [1141, 166] on span "Copy Text" at bounding box center [1158, 167] width 49 height 16
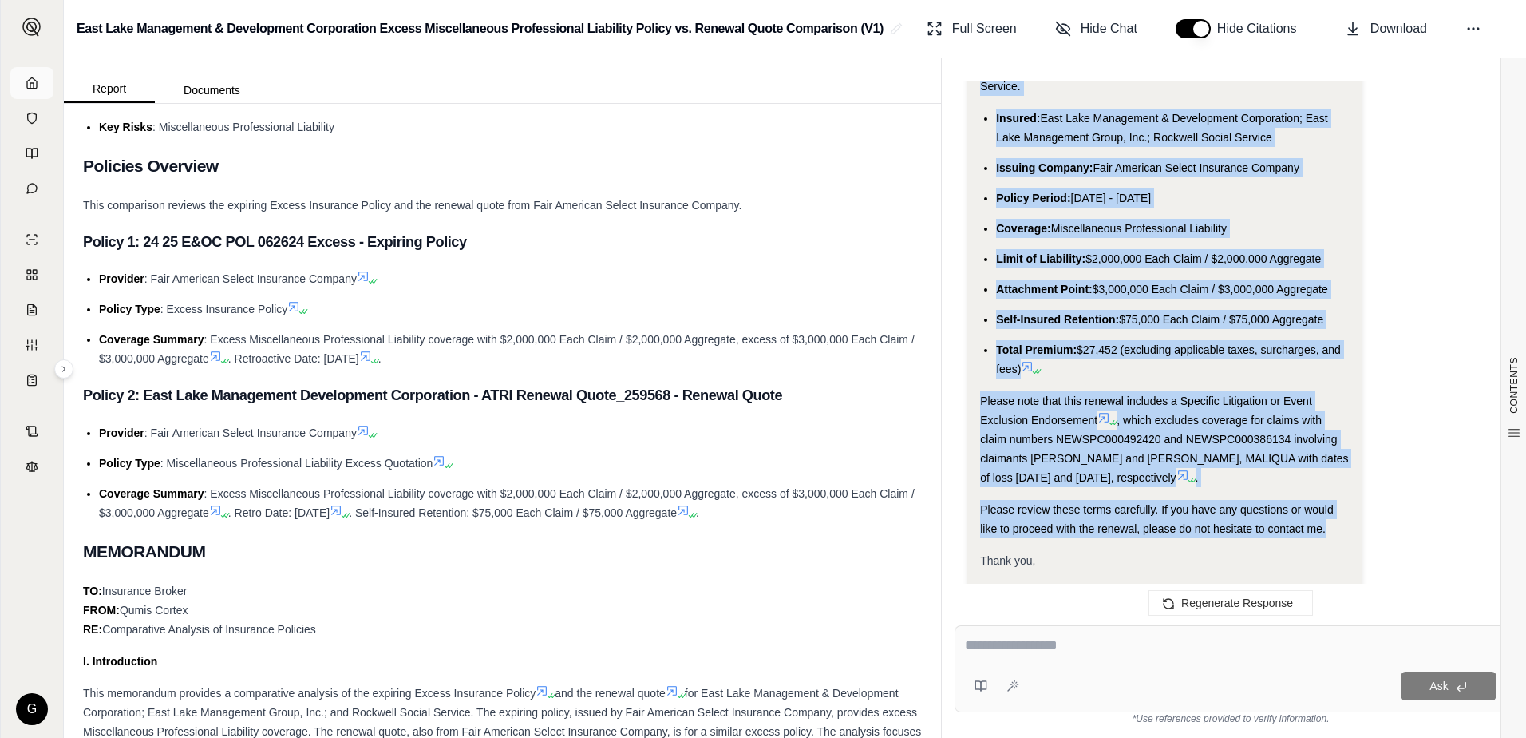
click at [31, 81] on icon at bounding box center [32, 83] width 13 height 13
